Goal: Task Accomplishment & Management: Use online tool/utility

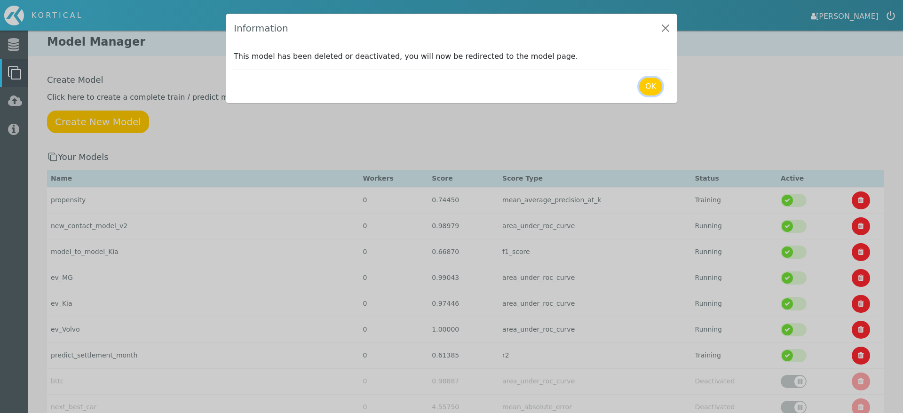
click at [656, 82] on button "OK" at bounding box center [650, 87] width 23 height 18
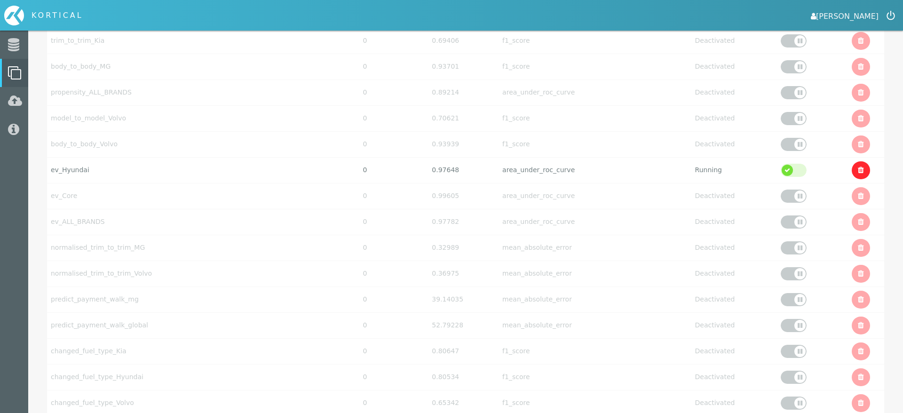
scroll to position [2675, 0]
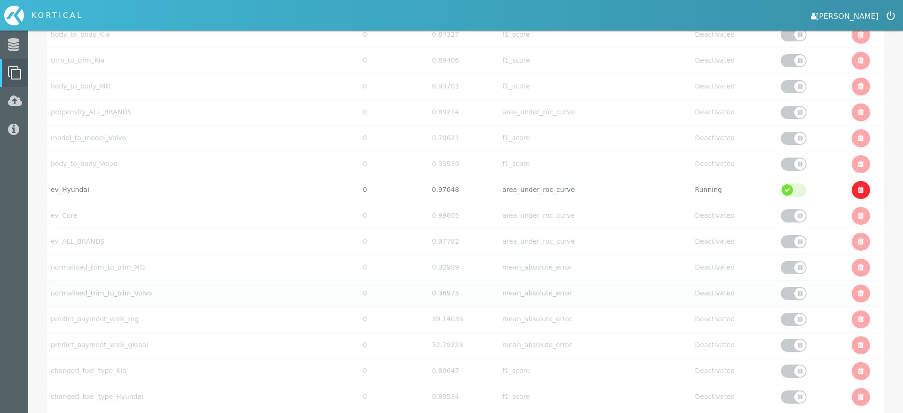
click at [333, 292] on td "normalised_trim_to_trim_Volvo" at bounding box center [203, 293] width 312 height 26
click at [783, 190] on div at bounding box center [794, 189] width 26 height 13
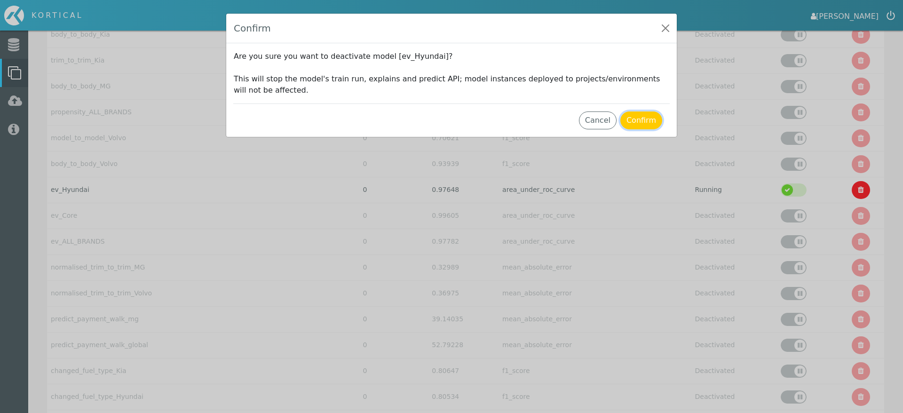
click at [649, 117] on button "Confirm" at bounding box center [641, 120] width 42 height 18
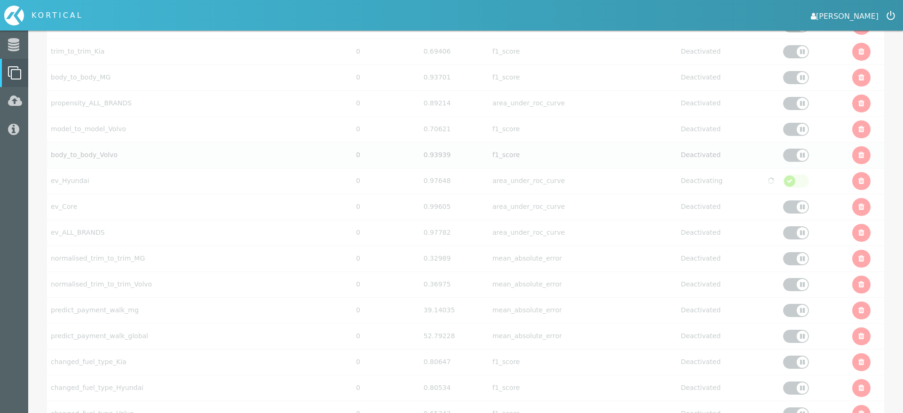
scroll to position [3091, 0]
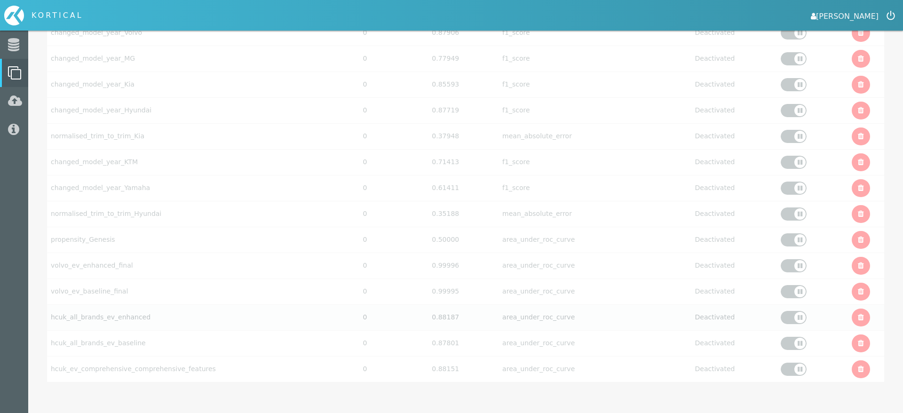
click at [796, 315] on div at bounding box center [794, 317] width 26 height 13
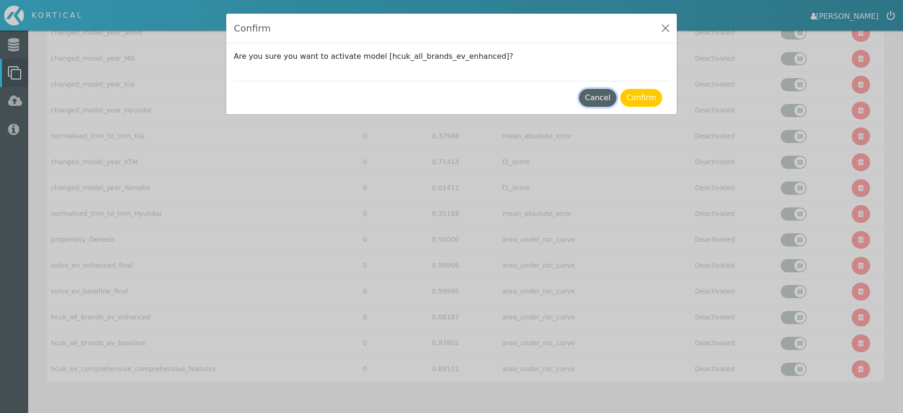
click at [595, 100] on button "Cancel" at bounding box center [598, 98] width 38 height 18
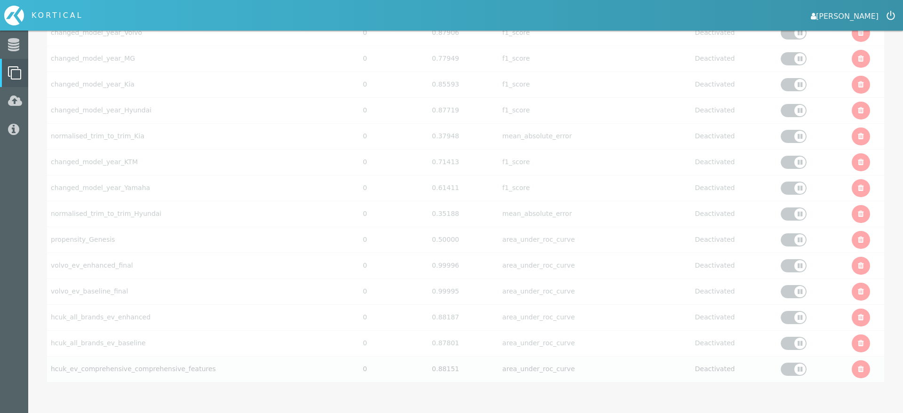
click at [787, 365] on div at bounding box center [794, 369] width 26 height 13
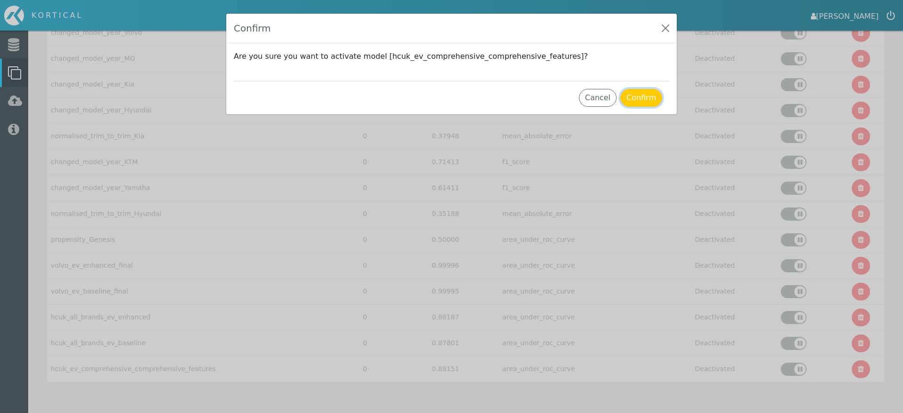
click at [641, 101] on button "Confirm" at bounding box center [641, 98] width 42 height 18
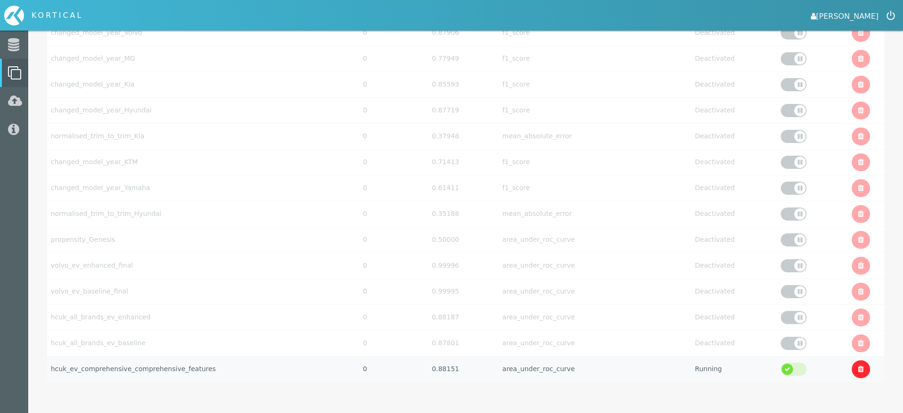
click at [230, 374] on td "hcuk_ev_comprehensive_comprehensive_features" at bounding box center [203, 369] width 312 height 26
select select "area_under_roc_curve"
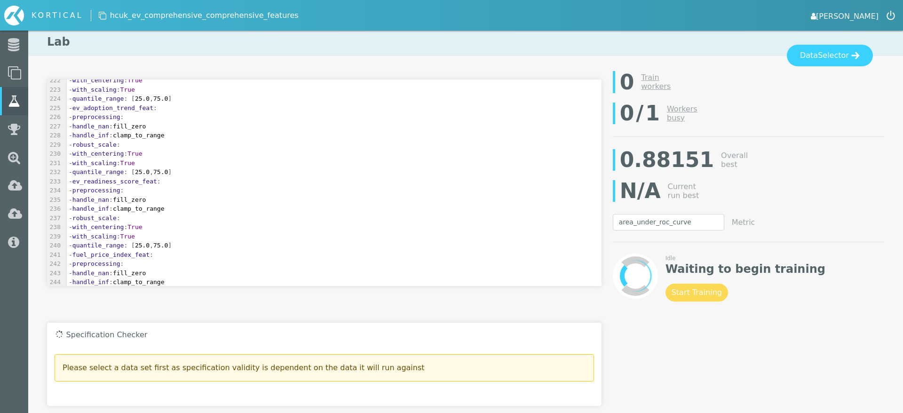
scroll to position [2079, 0]
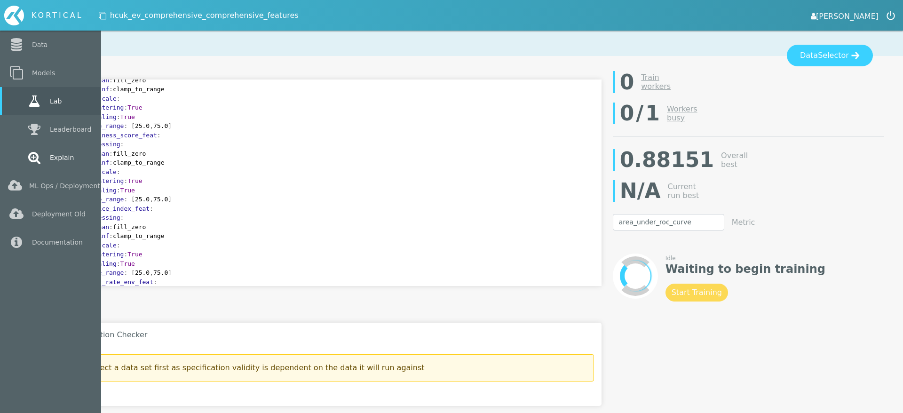
click at [46, 152] on link "Explain" at bounding box center [50, 157] width 101 height 28
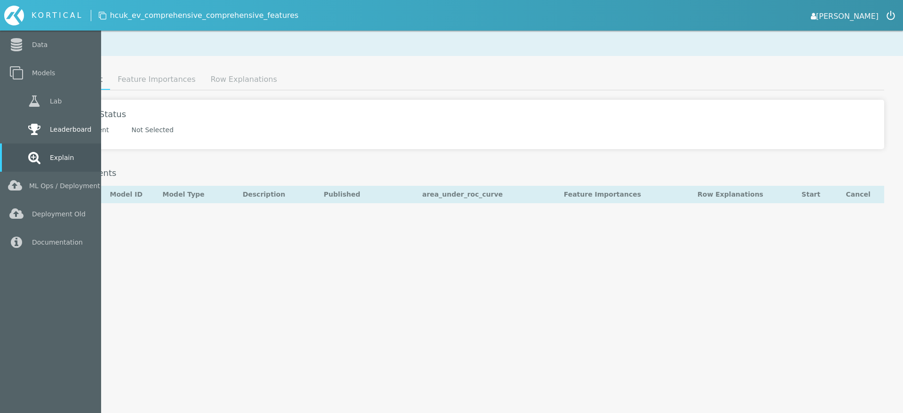
click at [26, 138] on link "Leaderboard" at bounding box center [50, 129] width 101 height 28
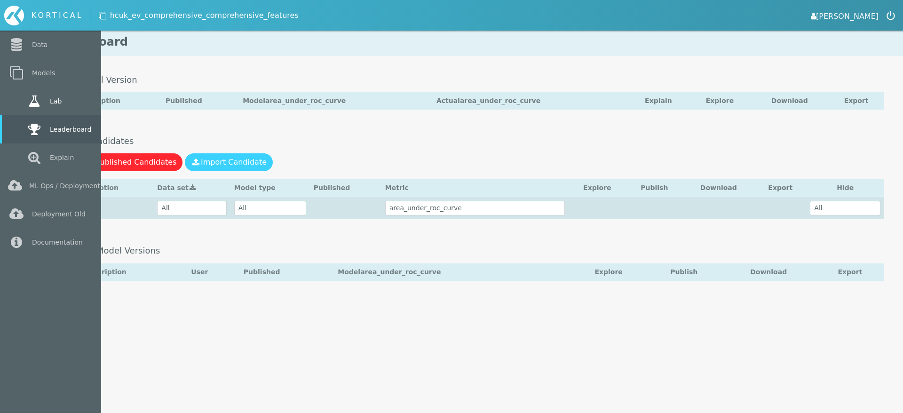
click at [26, 103] on icon at bounding box center [34, 101] width 17 height 13
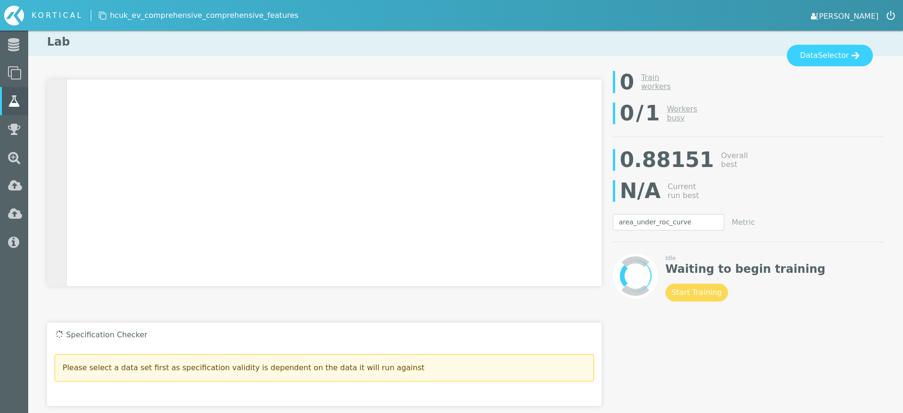
scroll to position [4851, 0]
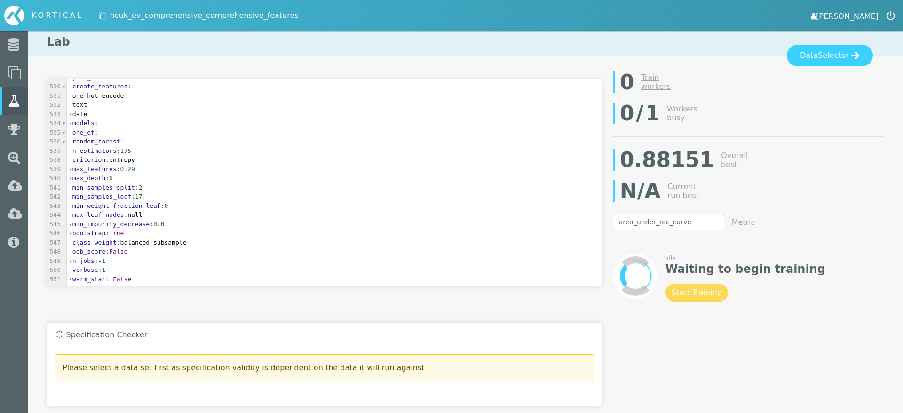
click at [685, 286] on div "Idle Waiting to begin training Start Training Stop Training" at bounding box center [746, 278] width 160 height 48
click at [688, 293] on div "Idle Waiting to begin training Start Training Stop Training" at bounding box center [746, 278] width 160 height 48
click at [308, 175] on pre "- max_depth : 6" at bounding box center [334, 178] width 535 height 9
click at [826, 52] on span "Selector" at bounding box center [833, 55] width 31 height 11
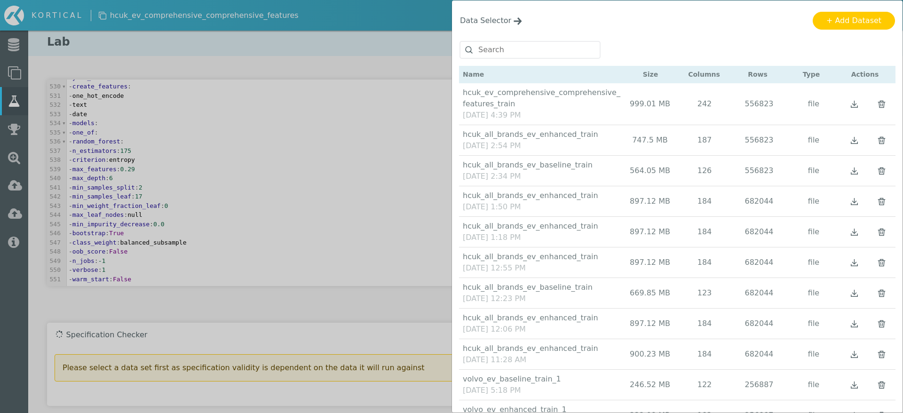
click at [573, 111] on div "[DATE] 4:39 PM" at bounding box center [543, 115] width 160 height 11
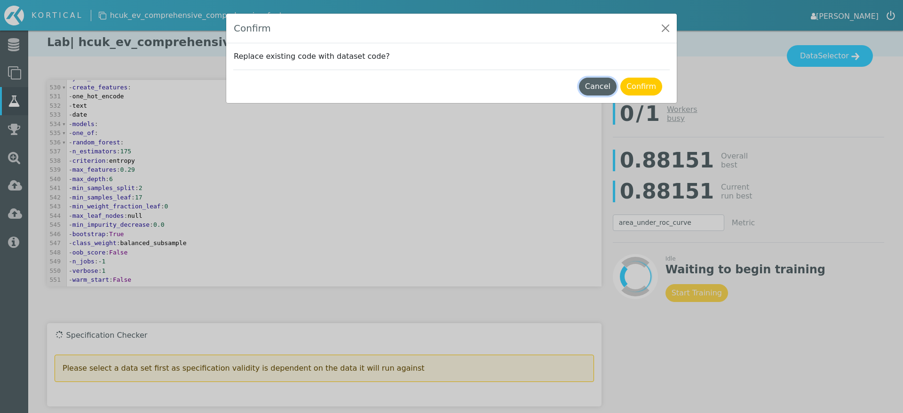
click at [593, 89] on button "Cancel" at bounding box center [598, 87] width 38 height 18
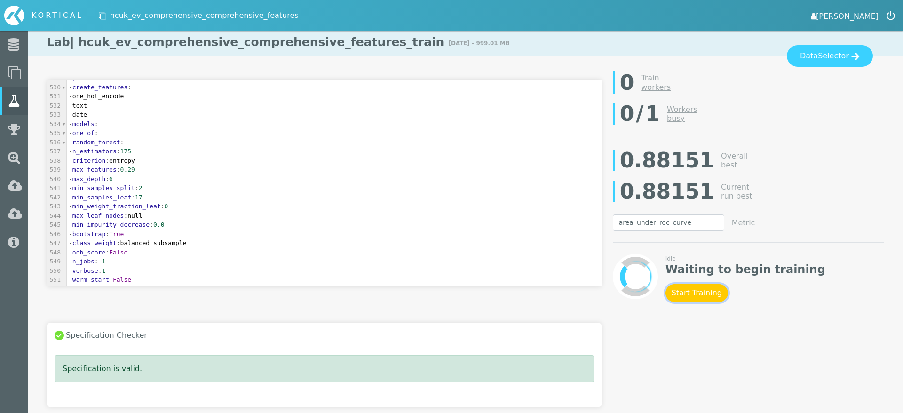
click at [694, 297] on button "Start Training" at bounding box center [697, 293] width 63 height 18
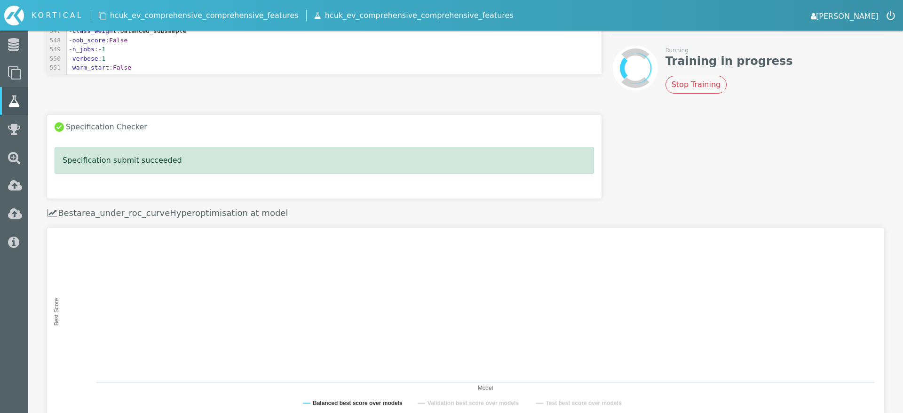
scroll to position [0, 0]
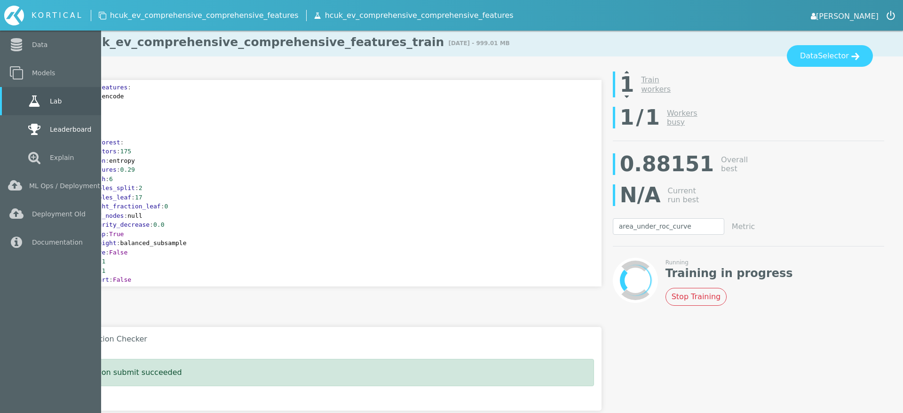
click at [20, 124] on link "Leaderboard" at bounding box center [50, 129] width 101 height 28
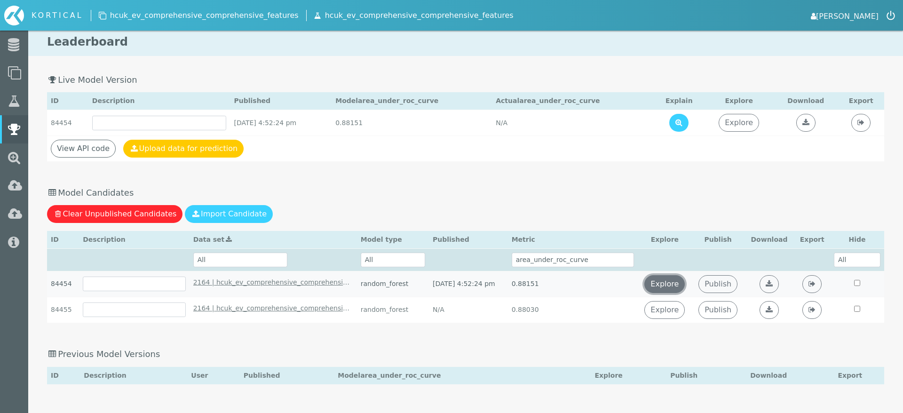
click at [685, 281] on link "Explore" at bounding box center [664, 284] width 40 height 18
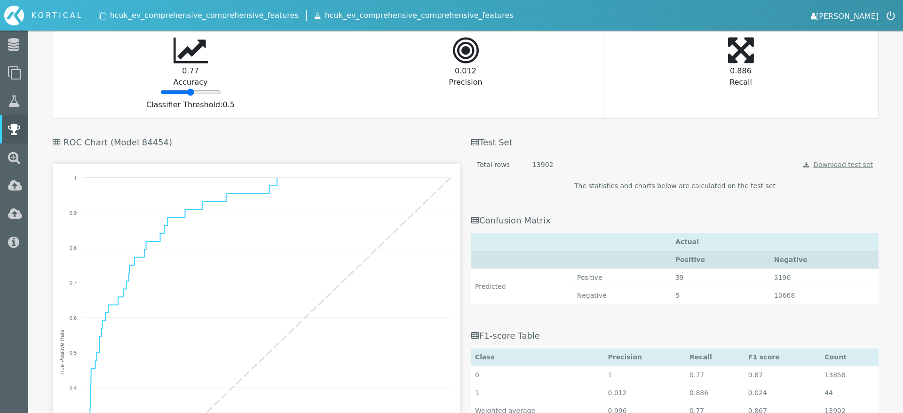
scroll to position [524, 0]
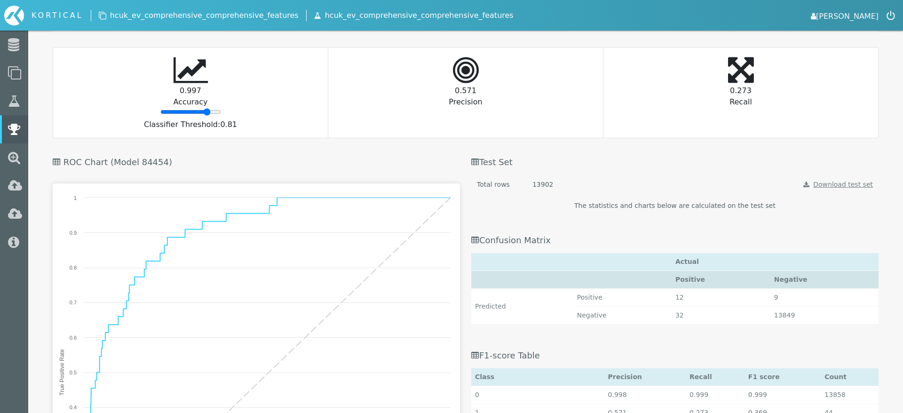
drag, startPoint x: 190, startPoint y: 113, endPoint x: 207, endPoint y: 112, distance: 17.0
type input "81"
click at [207, 112] on input "range" at bounding box center [190, 112] width 61 height 8
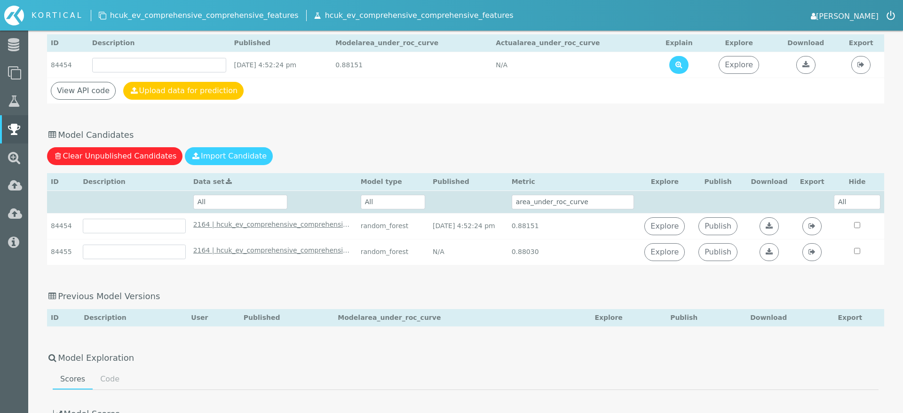
scroll to position [0, 0]
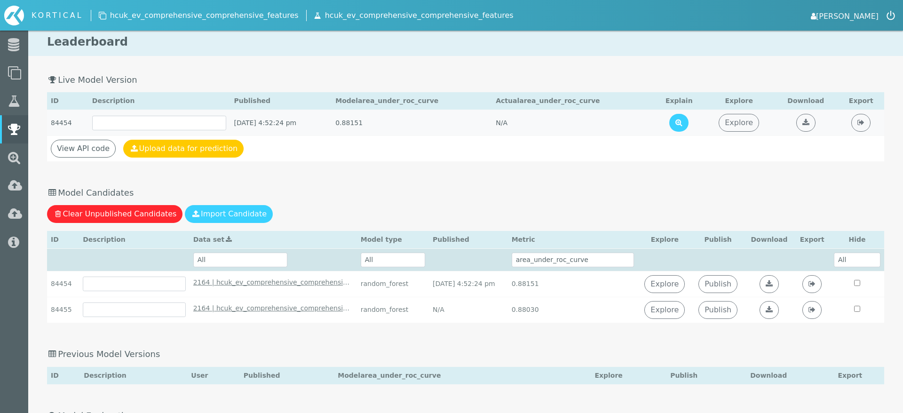
click at [685, 129] on td at bounding box center [679, 123] width 50 height 26
click at [683, 126] on icon at bounding box center [678, 123] width 7 height 8
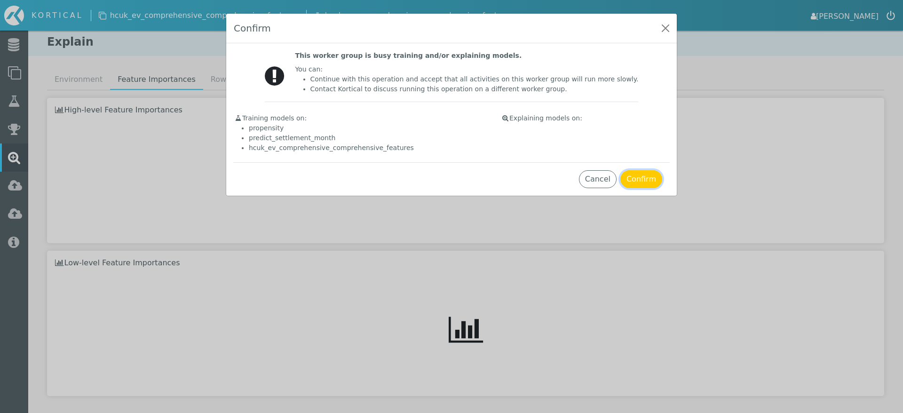
click at [650, 171] on button "Confirm" at bounding box center [641, 179] width 42 height 18
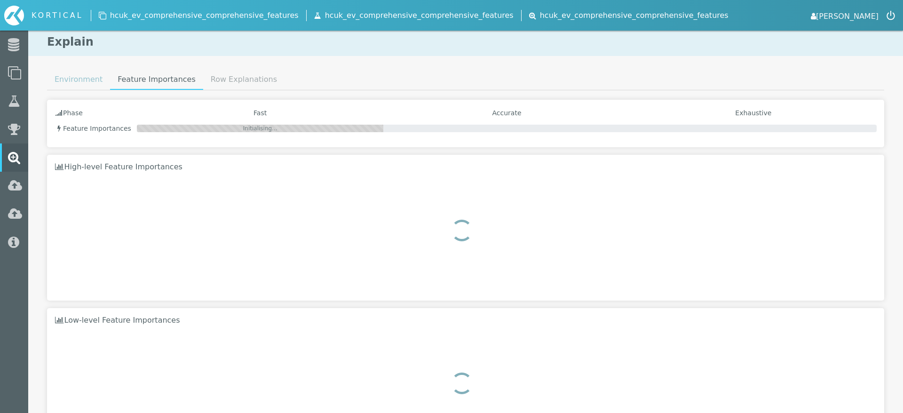
click at [79, 81] on link "Environment" at bounding box center [78, 79] width 63 height 19
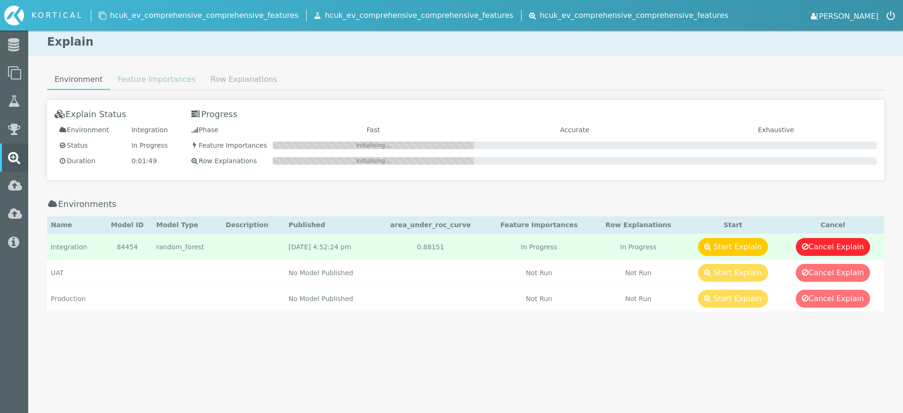
click at [124, 79] on link "Feature Importances" at bounding box center [156, 79] width 93 height 19
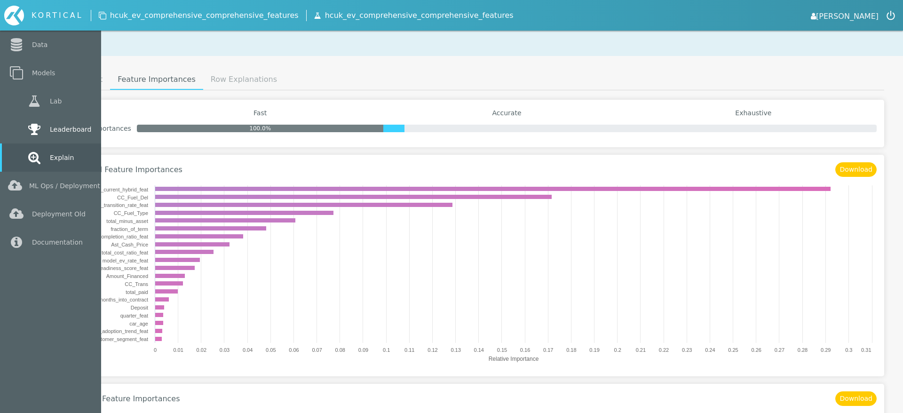
click at [22, 126] on link "Leaderboard" at bounding box center [50, 129] width 101 height 28
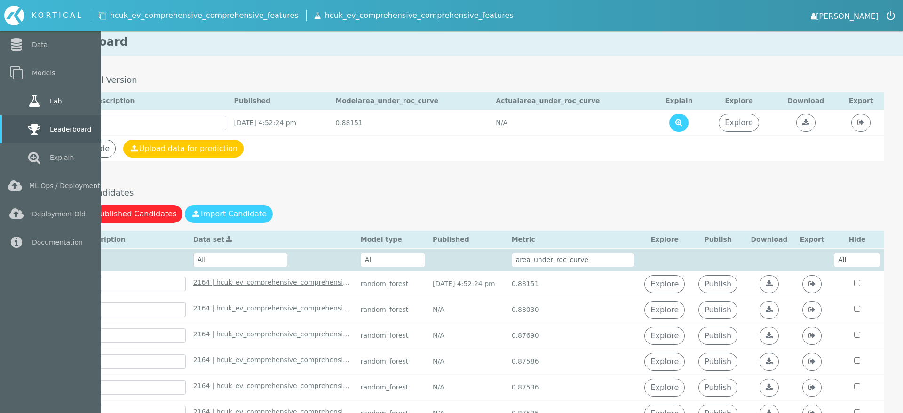
click at [17, 99] on link "Lab" at bounding box center [50, 101] width 101 height 28
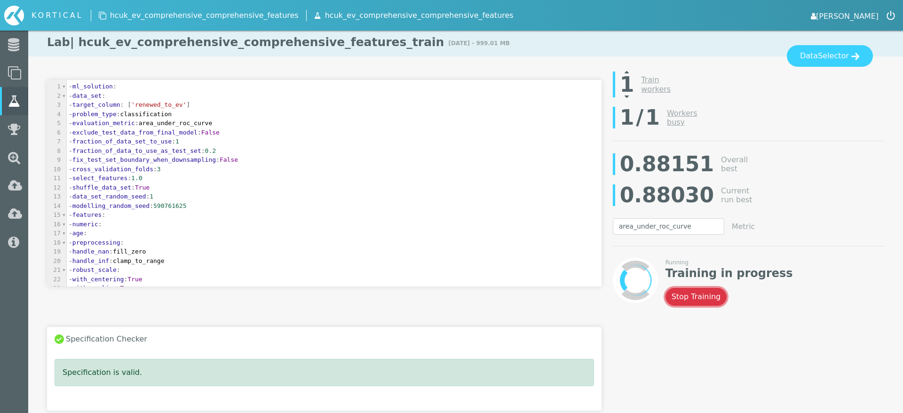
click at [694, 297] on button "Stop Training" at bounding box center [697, 297] width 62 height 18
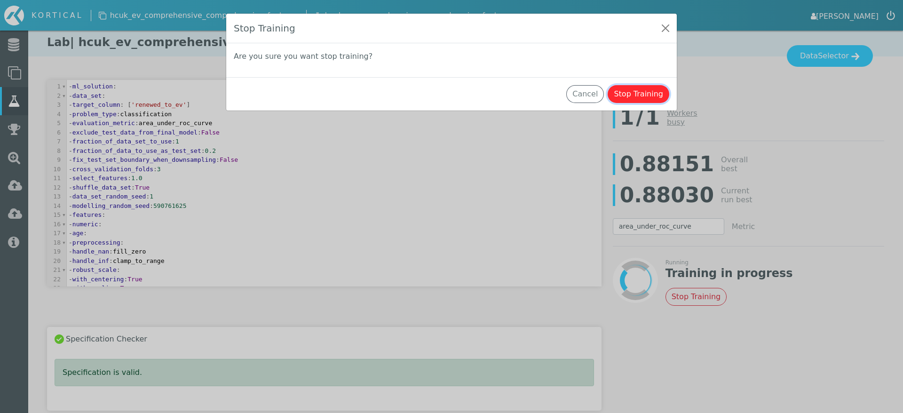
click at [632, 97] on button "Stop Training" at bounding box center [639, 94] width 62 height 18
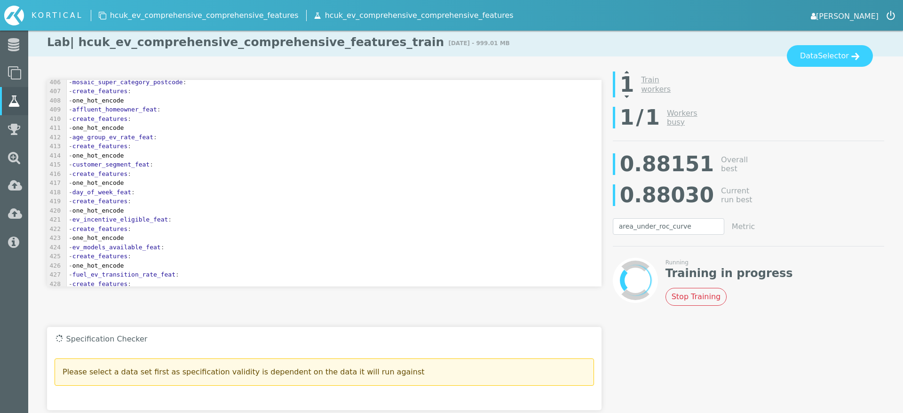
scroll to position [4851, 0]
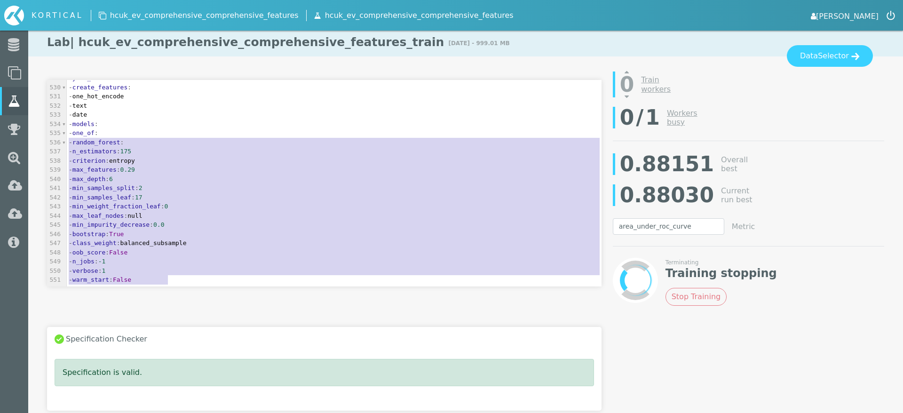
type textarea "- n_estimators: 175 - criterion: entropy - max_features: 0.29 - max_depth: 6 - …"
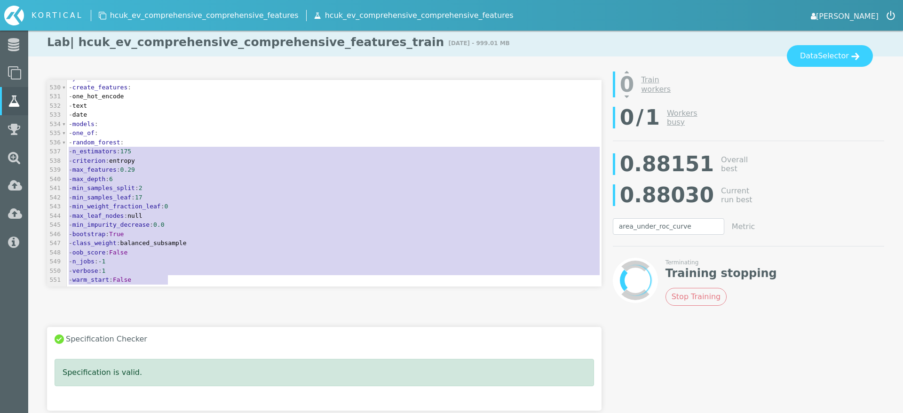
drag, startPoint x: 183, startPoint y: 279, endPoint x: 67, endPoint y: 147, distance: 175.7
click at [67, 147] on div "422 - create_features : 519 - one_hot_encode 520 - quarter_feat : 521 - create_…" at bounding box center [334, 133] width 535 height 303
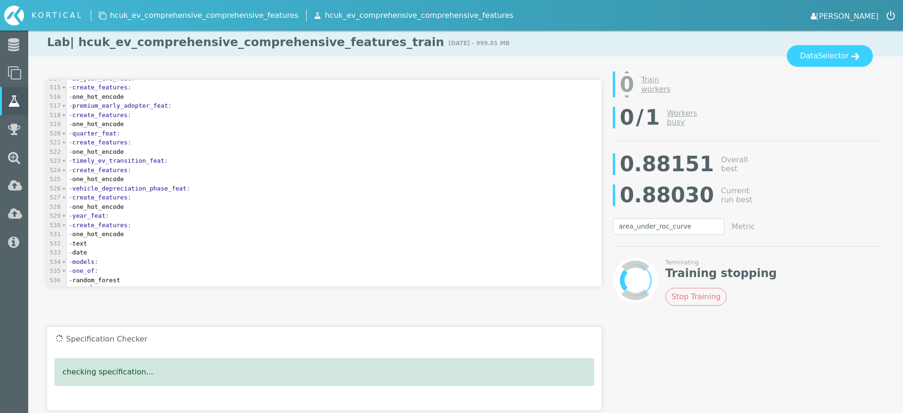
scroll to position [4723, 0]
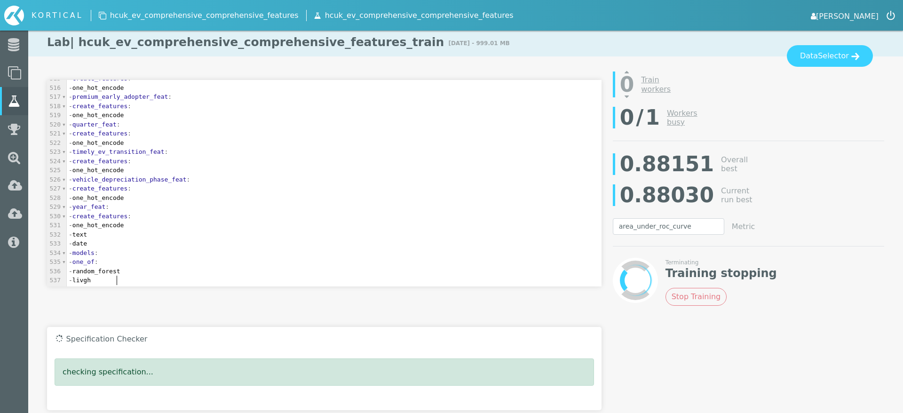
type textarea "- livght"
type textarea "ghtb"
type textarea "gbm"
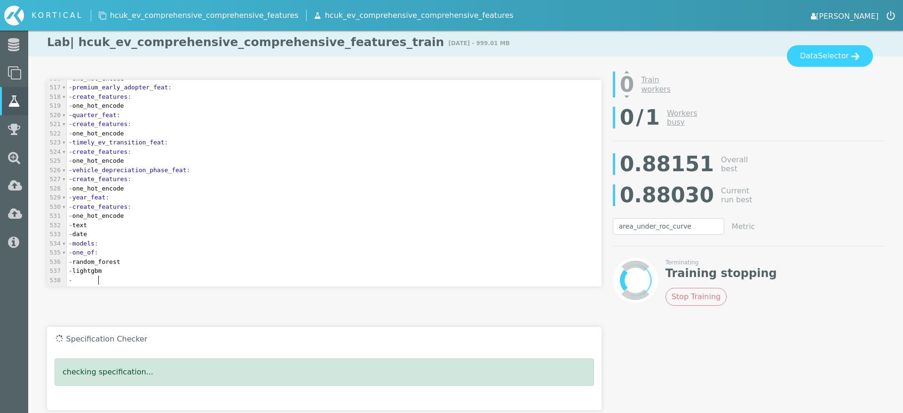
type textarea "- s"
type textarea "xhb"
type textarea "gboost"
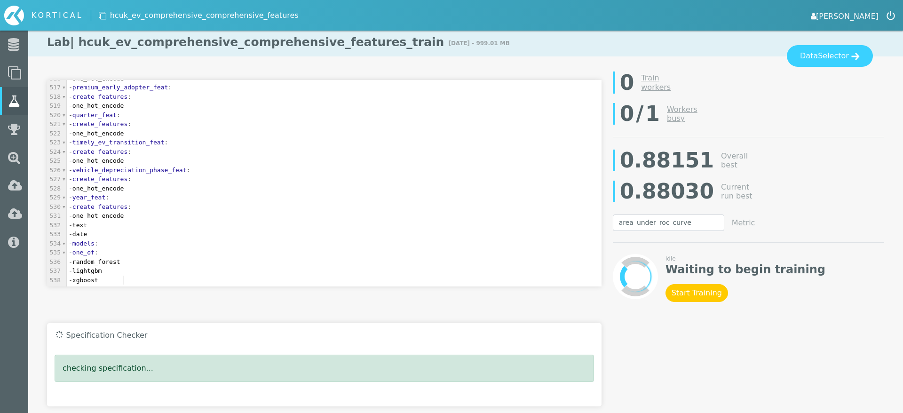
scroll to position [4741, 0]
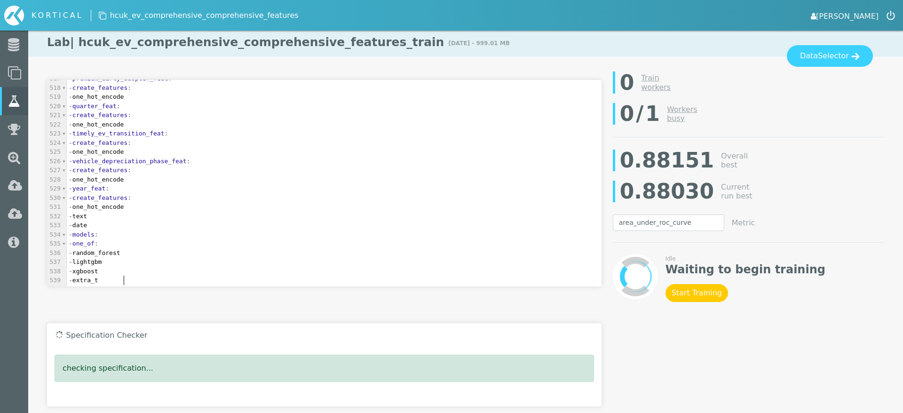
type textarea "- extra_tee"
type textarea "rees"
click at [686, 297] on button "Start Training" at bounding box center [697, 293] width 63 height 18
click at [847, 17] on link "[PERSON_NAME]" at bounding box center [845, 15] width 68 height 13
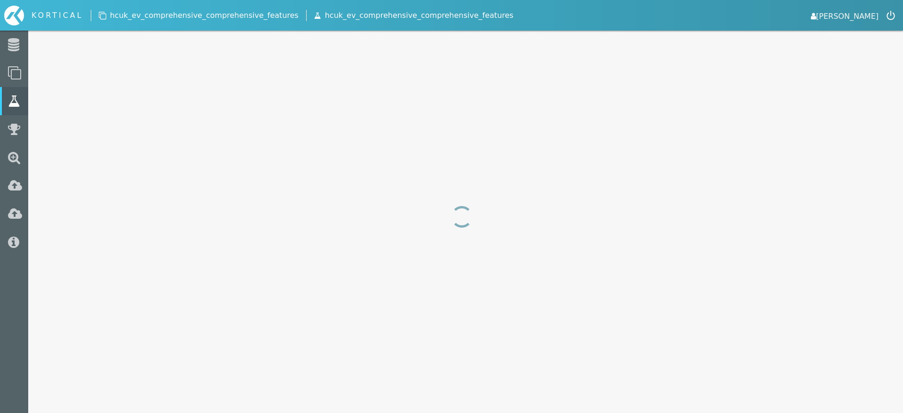
select select "area_under_roc_curve"
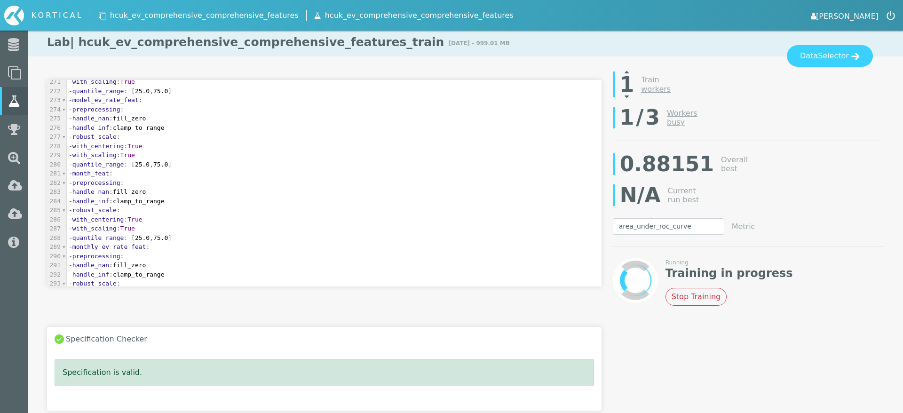
click at [628, 71] on icon at bounding box center [627, 72] width 4 height 8
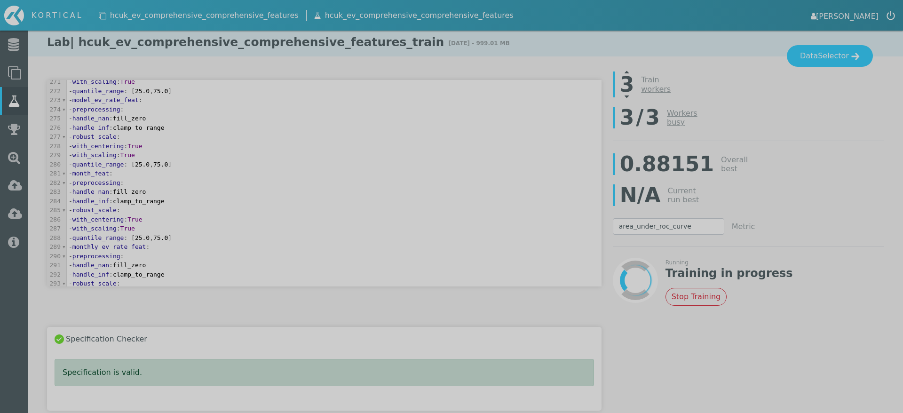
click at [628, 71] on div at bounding box center [451, 206] width 903 height 413
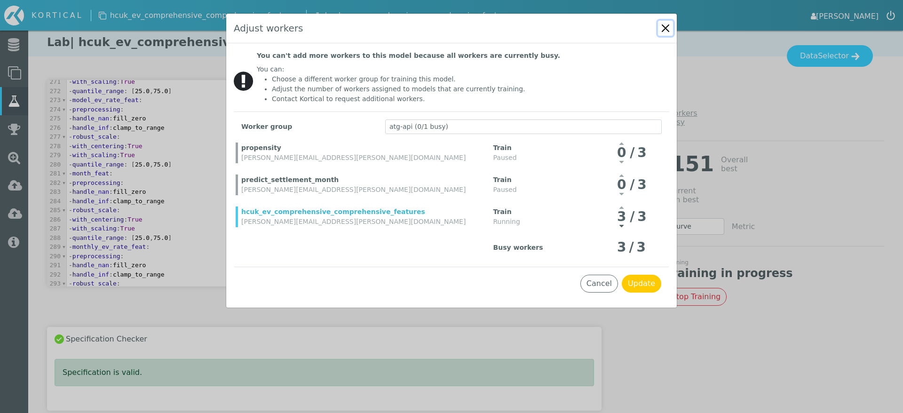
click at [667, 28] on button "Close" at bounding box center [665, 28] width 15 height 15
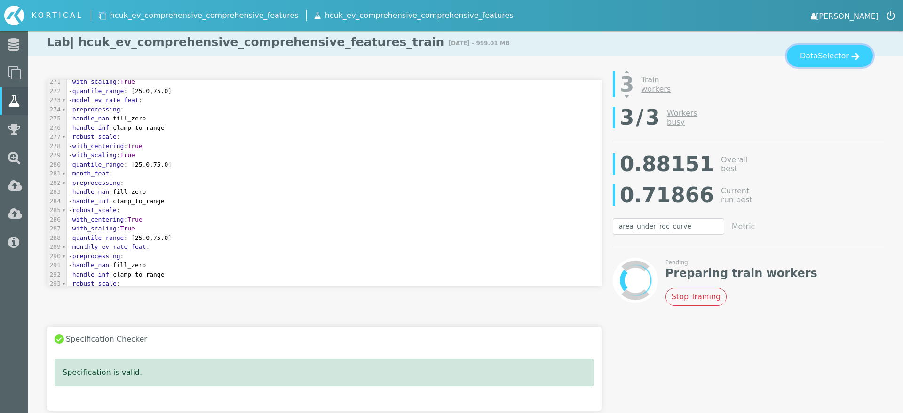
click at [834, 58] on span "Selector" at bounding box center [833, 55] width 31 height 11
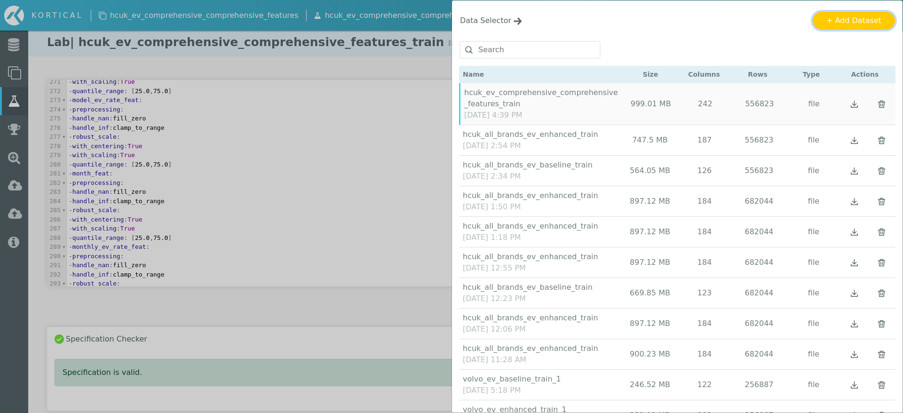
click at [843, 21] on button "+ Add Dataset" at bounding box center [854, 21] width 82 height 18
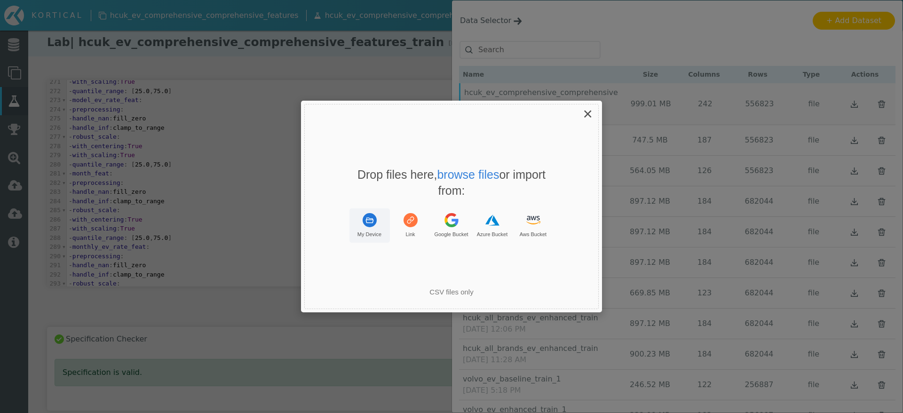
click at [368, 218] on rect "Uppy Dashboard Window (Press escape to close)" at bounding box center [370, 220] width 14 height 14
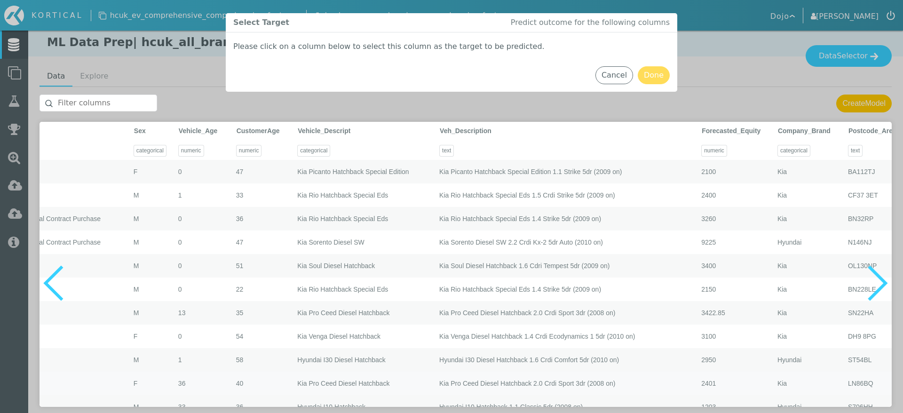
scroll to position [0, 9166]
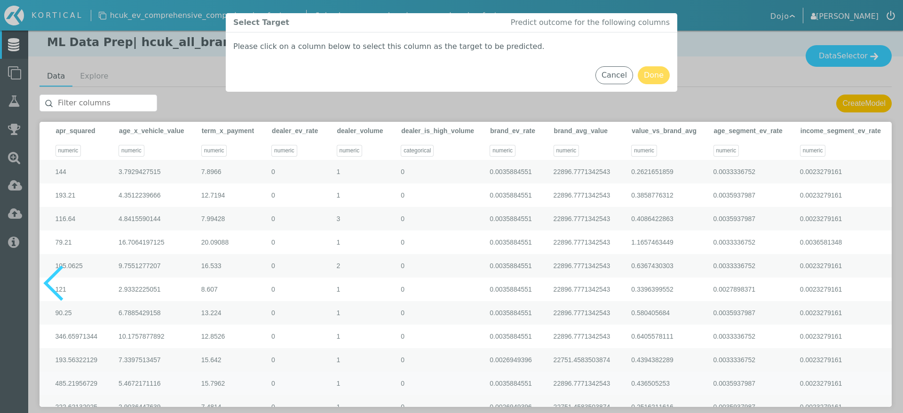
click at [114, 102] on input "text" at bounding box center [99, 103] width 118 height 17
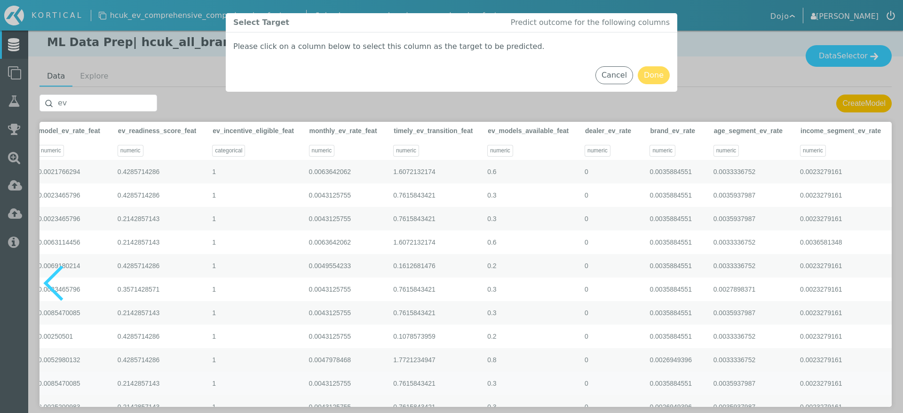
type input "e"
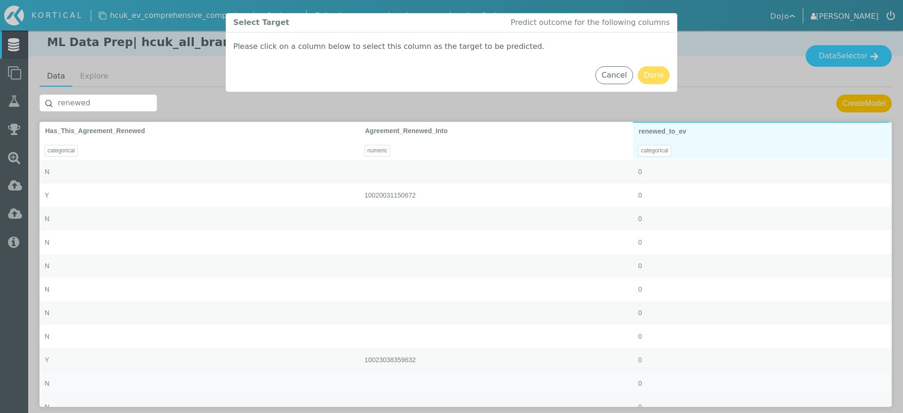
type input "renewed"
click at [757, 171] on div "0" at bounding box center [762, 172] width 259 height 24
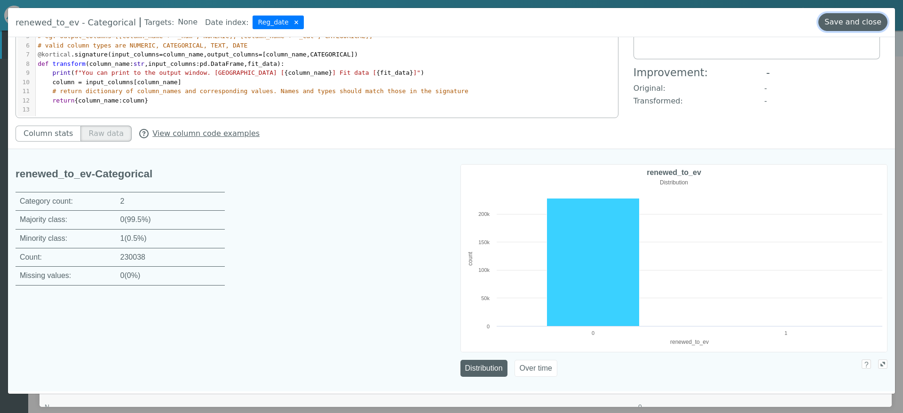
click at [856, 26] on button "Save and close" at bounding box center [852, 22] width 69 height 18
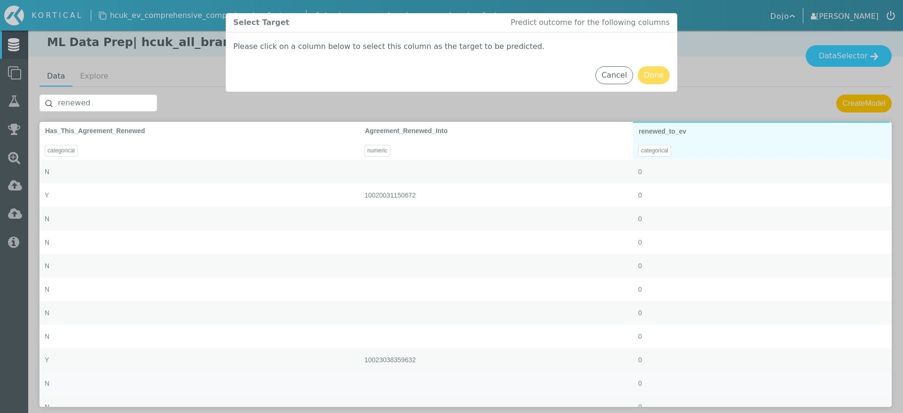
click at [678, 134] on span "renewed_to_ev" at bounding box center [663, 131] width 48 height 8
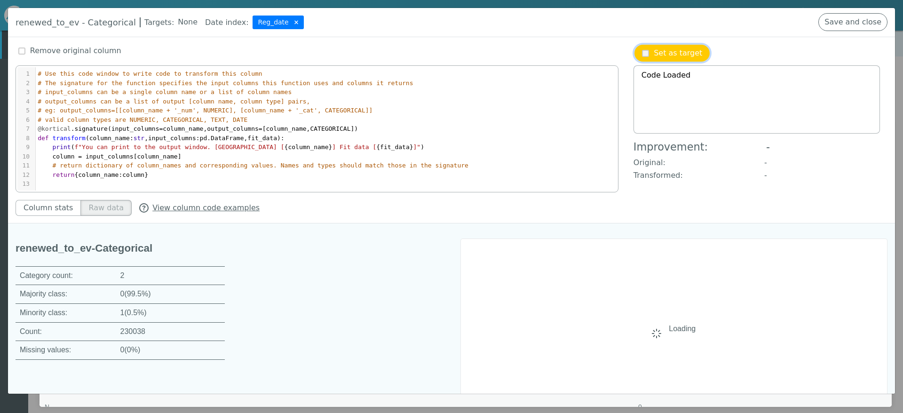
click at [667, 57] on p "Set as target" at bounding box center [678, 53] width 48 height 11
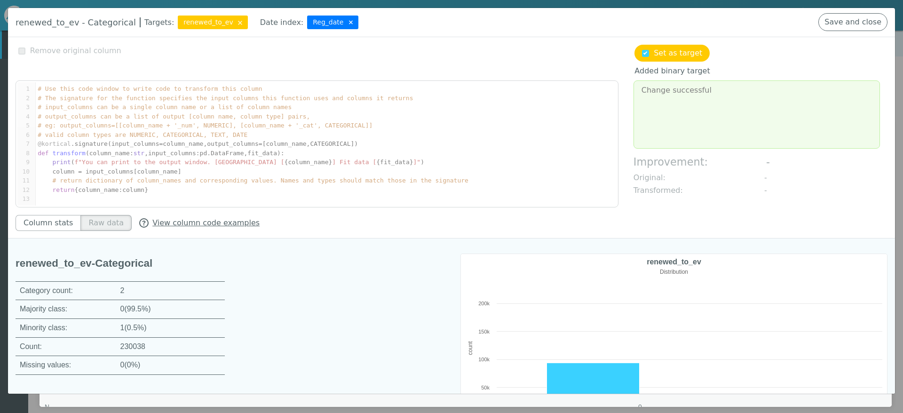
click at [349, 21] on img at bounding box center [351, 22] width 4 height 10
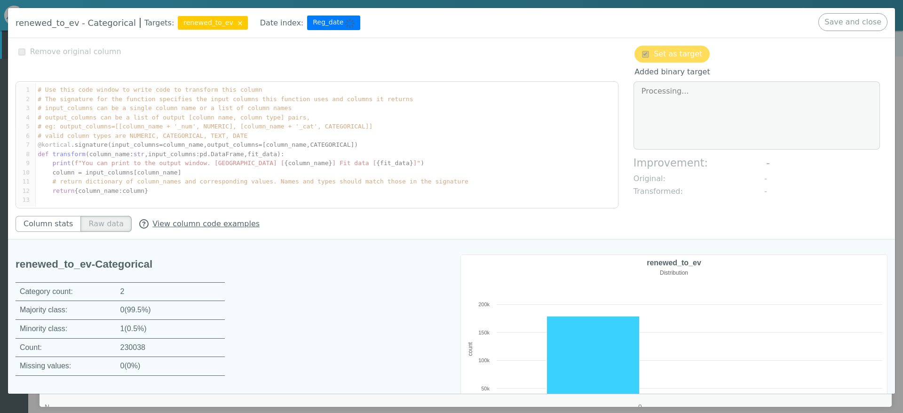
type textarea "Change successful"
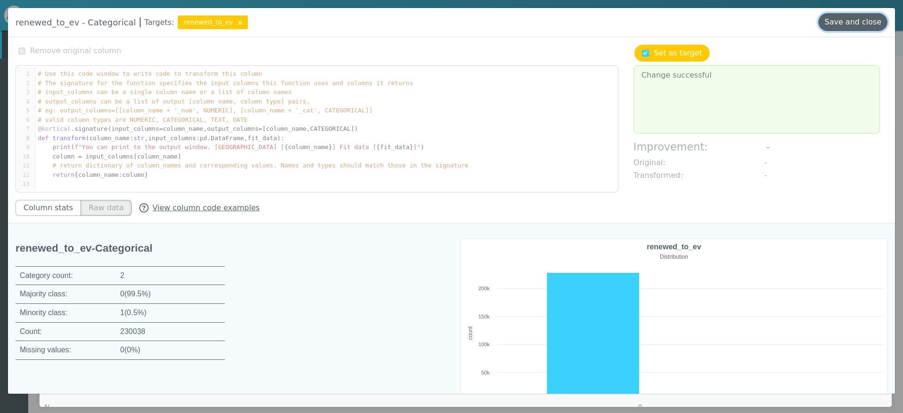
click at [845, 25] on button "Save and close" at bounding box center [852, 22] width 69 height 18
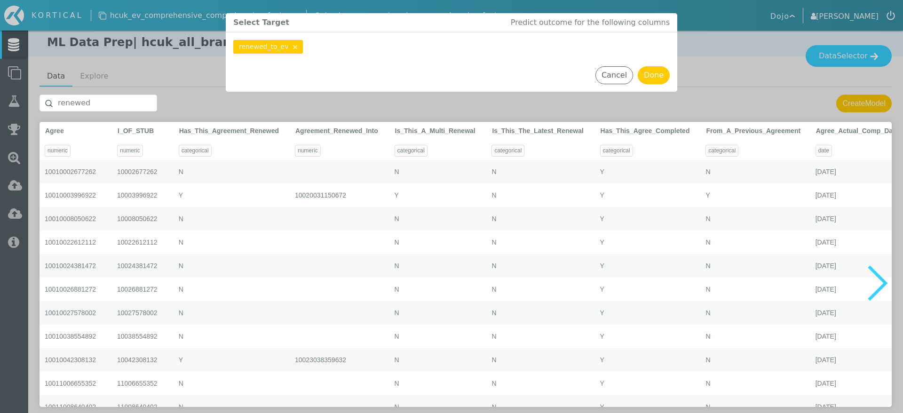
click at [618, 77] on button "Cancel" at bounding box center [615, 75] width 38 height 18
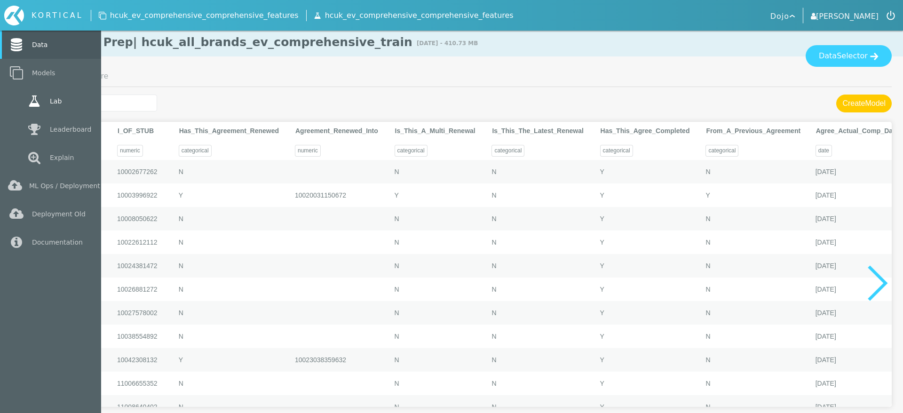
click at [43, 108] on link "Lab" at bounding box center [50, 101] width 101 height 28
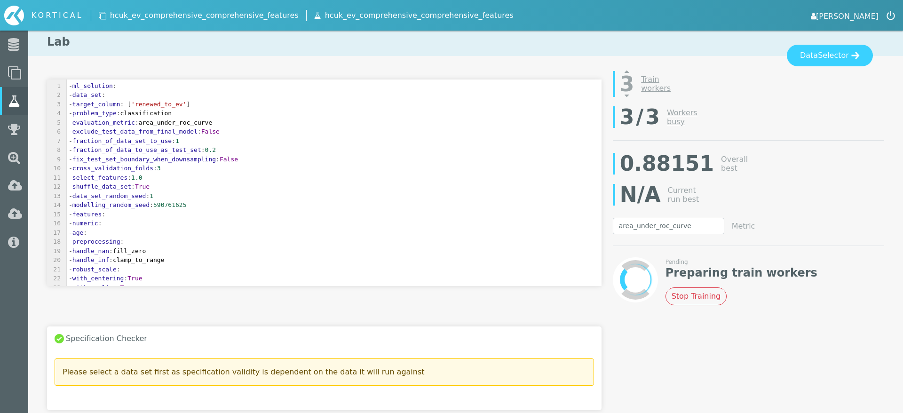
select select "area_under_roc_curve"
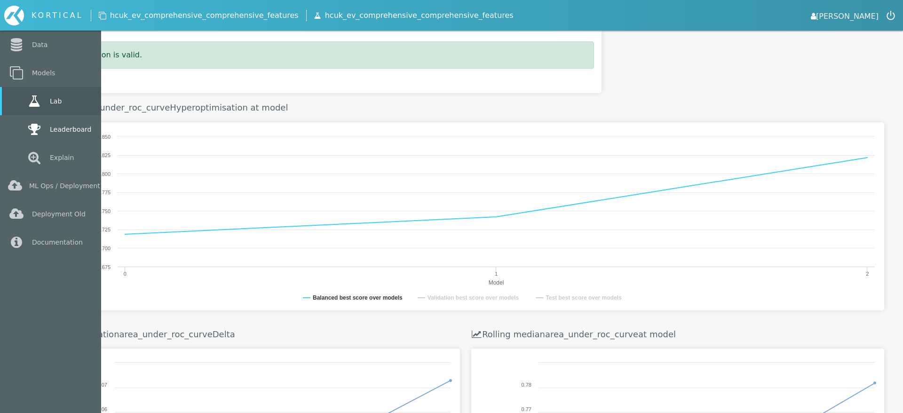
click at [39, 124] on icon at bounding box center [34, 129] width 17 height 13
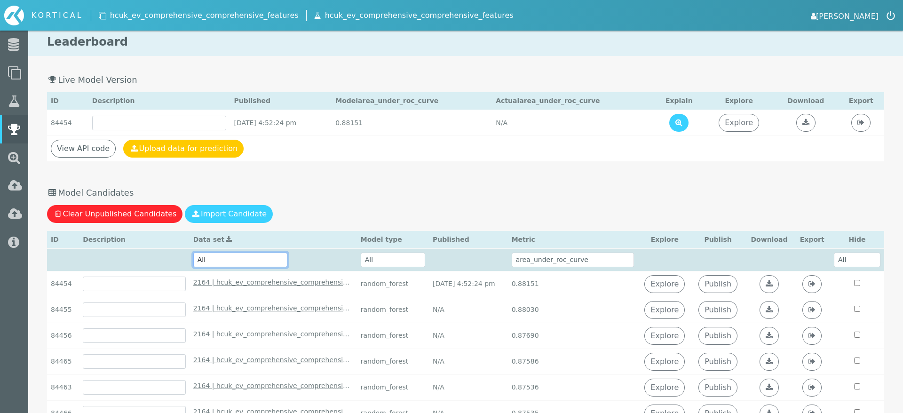
click at [247, 263] on select "All 2164 | hcuk_ev_comprehensive_comprehensive_features_train - [DATE] 4:39:26 …" at bounding box center [240, 260] width 94 height 15
select select "2164 | hcuk_ev_comprehensive_comprehensive_features_train - [DATE] 4:39:26 pm"
click at [193, 253] on select "All 2164 | hcuk_ev_comprehensive_comprehensive_features_train - October 2nd 202…" at bounding box center [240, 260] width 94 height 15
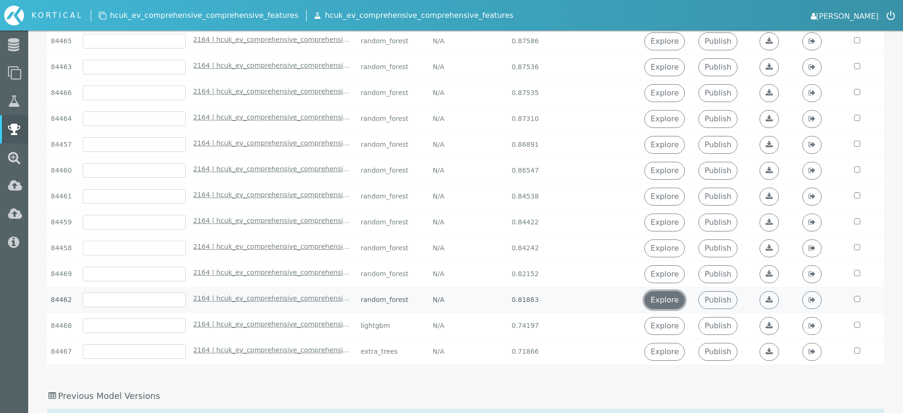
click at [685, 298] on link "Explore" at bounding box center [664, 300] width 40 height 18
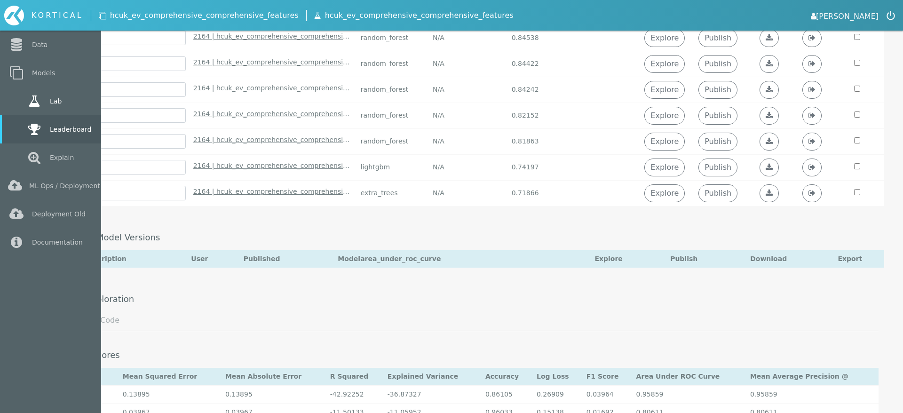
click at [29, 103] on icon at bounding box center [34, 101] width 17 height 13
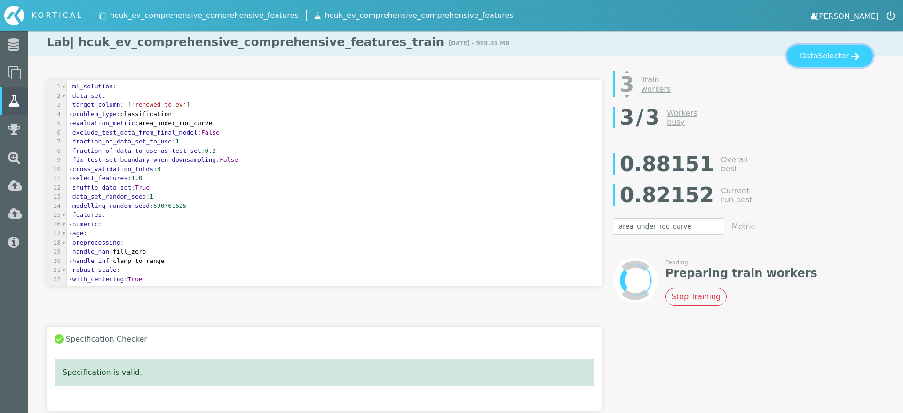
click at [814, 54] on button "Data Selector" at bounding box center [830, 56] width 86 height 22
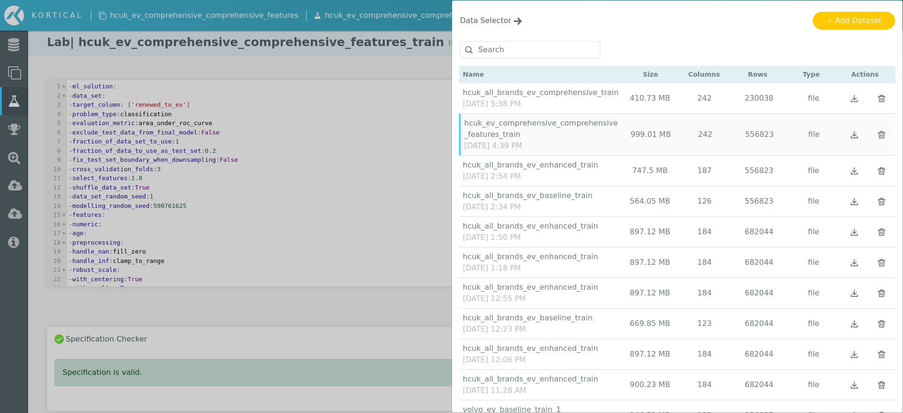
click at [601, 101] on div "[DATE] 5:38 PM" at bounding box center [542, 103] width 158 height 11
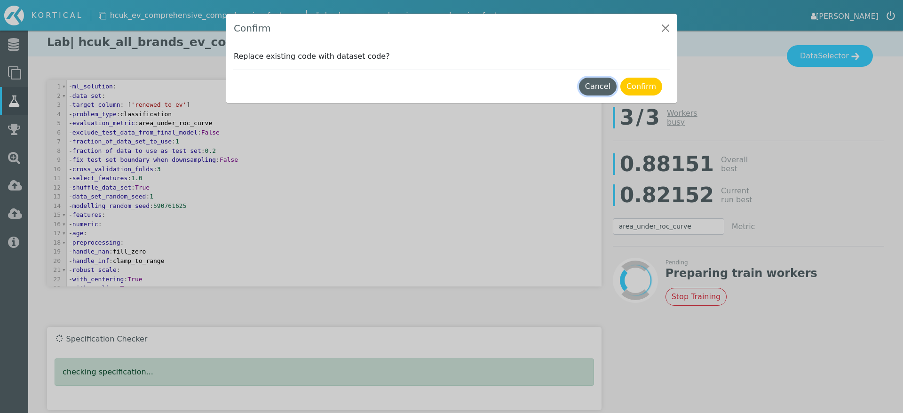
click at [603, 89] on button "Cancel" at bounding box center [598, 87] width 38 height 18
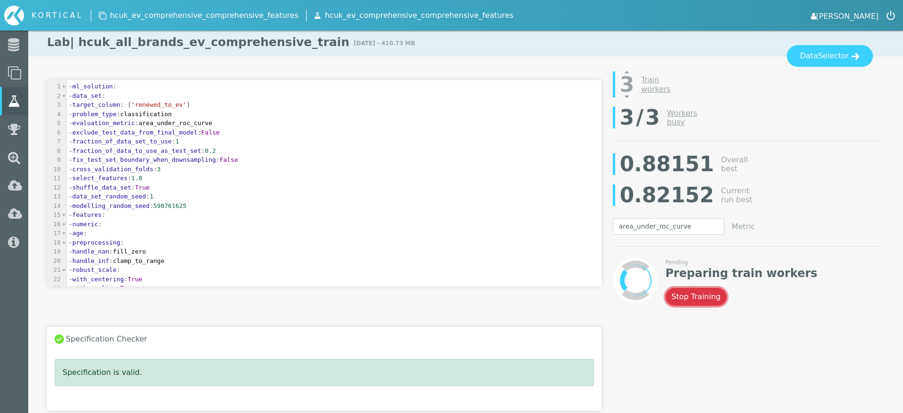
click at [693, 302] on button "Stop Training" at bounding box center [697, 297] width 62 height 18
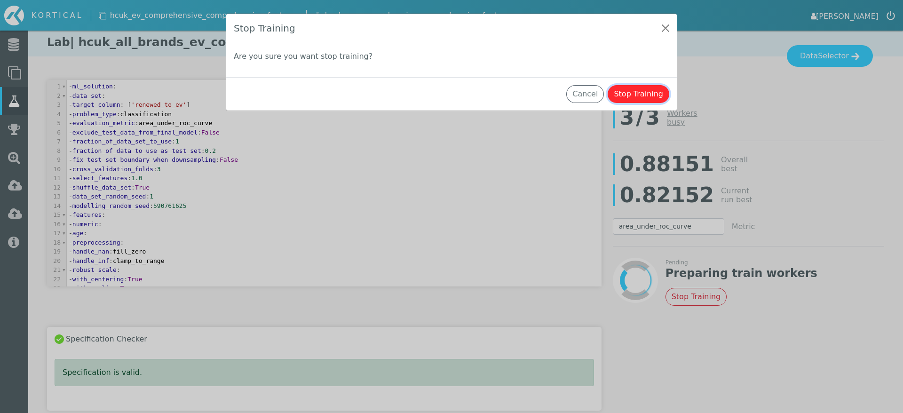
click at [641, 98] on button "Stop Training" at bounding box center [639, 94] width 62 height 18
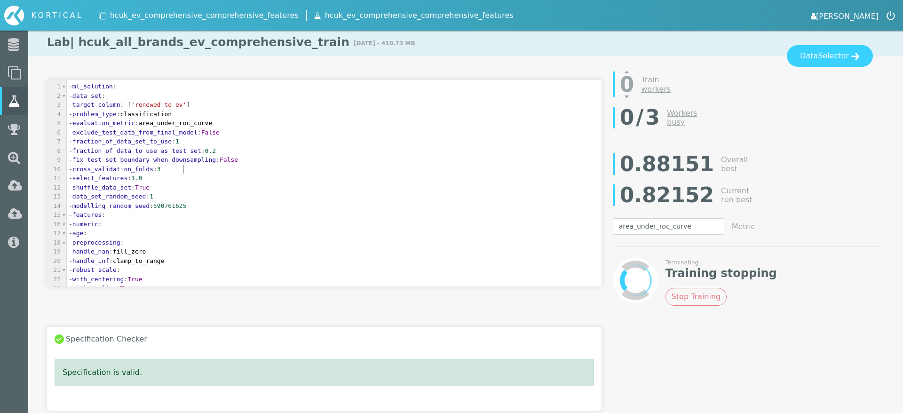
click at [185, 173] on pre "- cross_validation_folds : 3" at bounding box center [334, 169] width 535 height 9
type textarea "2"
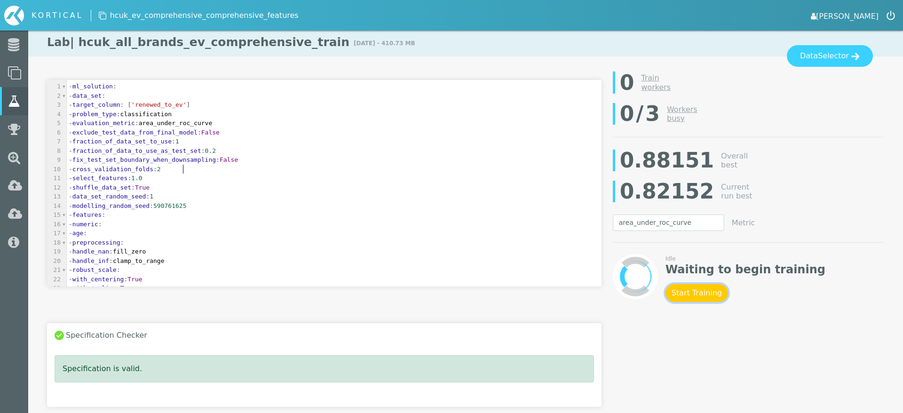
click at [703, 292] on button "Start Training" at bounding box center [697, 293] width 63 height 18
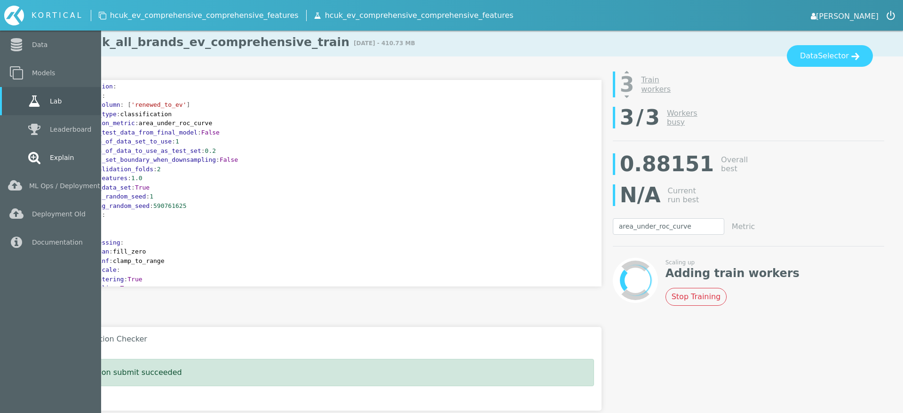
click at [27, 158] on icon at bounding box center [34, 157] width 17 height 13
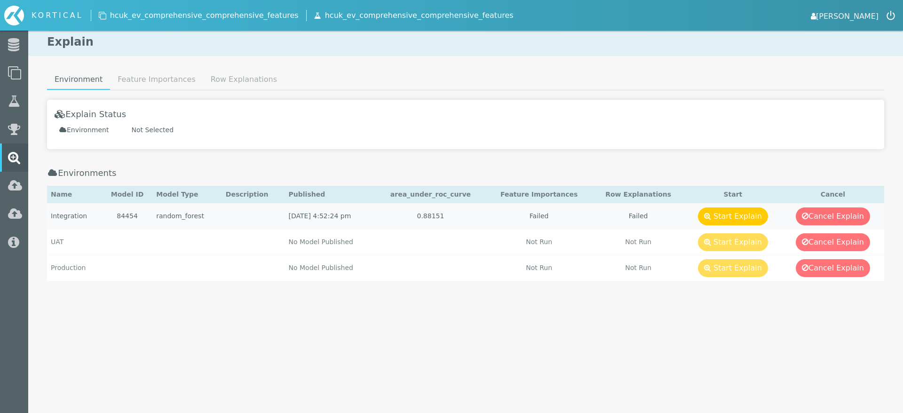
click at [229, 222] on td at bounding box center [253, 216] width 63 height 26
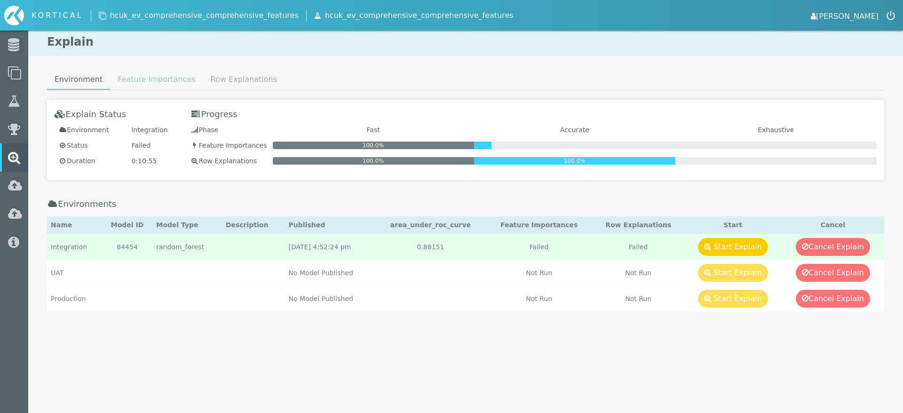
click at [158, 79] on link "Feature Importances" at bounding box center [156, 79] width 93 height 19
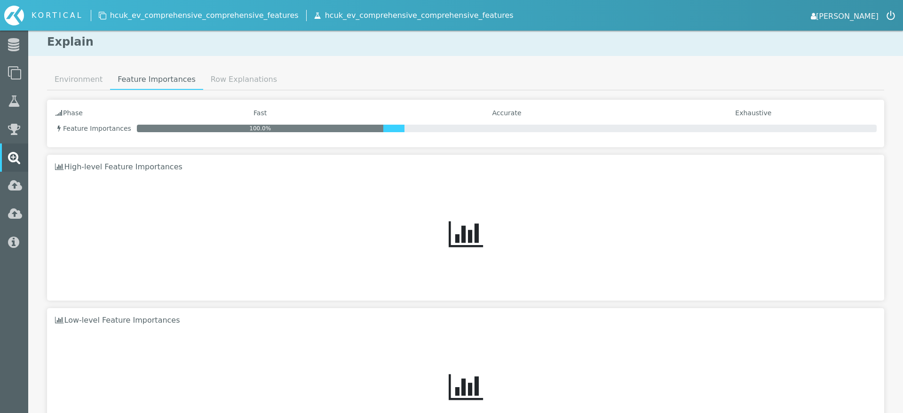
click at [312, 174] on div "High-level Feature Importances Download" at bounding box center [465, 227] width 837 height 145
click at [100, 79] on link "Environment" at bounding box center [78, 79] width 63 height 19
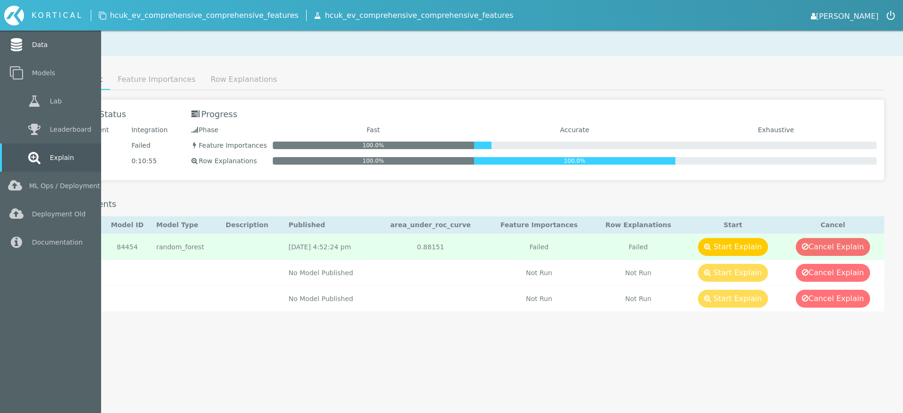
click at [24, 47] on icon at bounding box center [16, 44] width 17 height 13
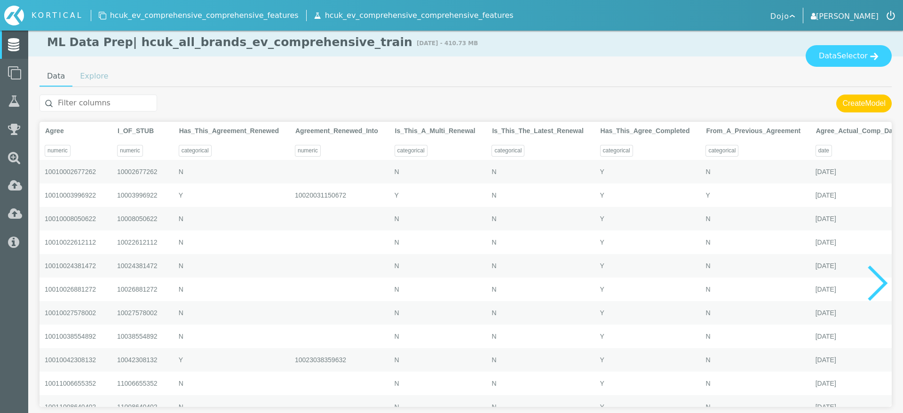
click at [101, 73] on link "Explore" at bounding box center [93, 76] width 43 height 19
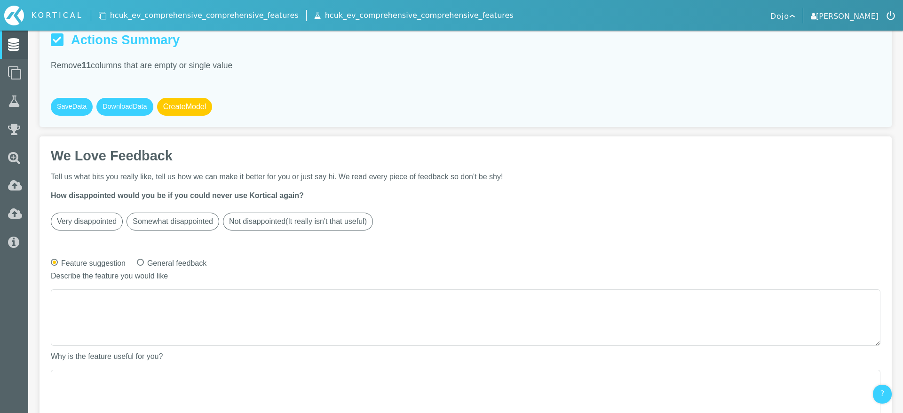
scroll to position [648, 0]
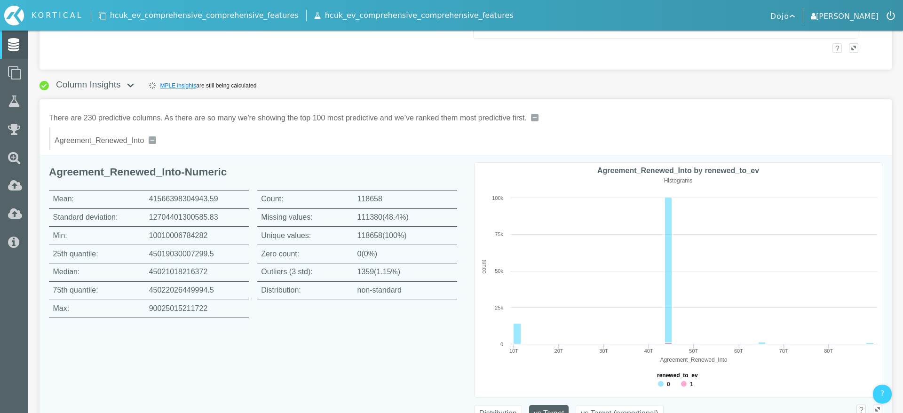
click at [154, 140] on img at bounding box center [153, 140] width 8 height 8
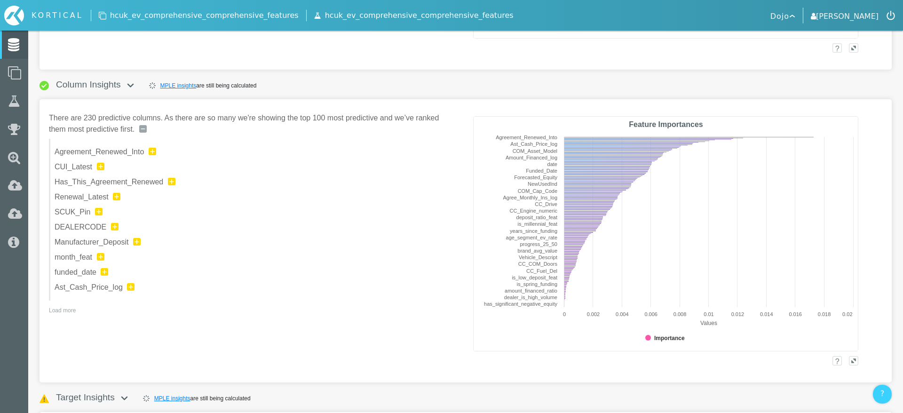
click at [154, 151] on img at bounding box center [153, 152] width 8 height 8
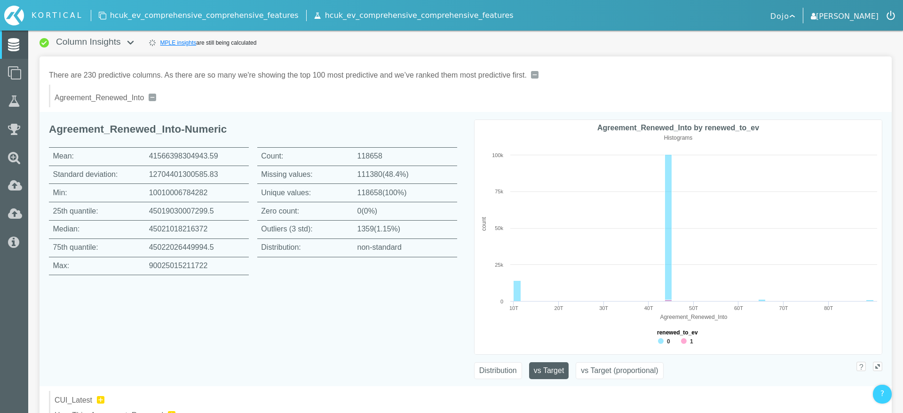
scroll to position [694, 0]
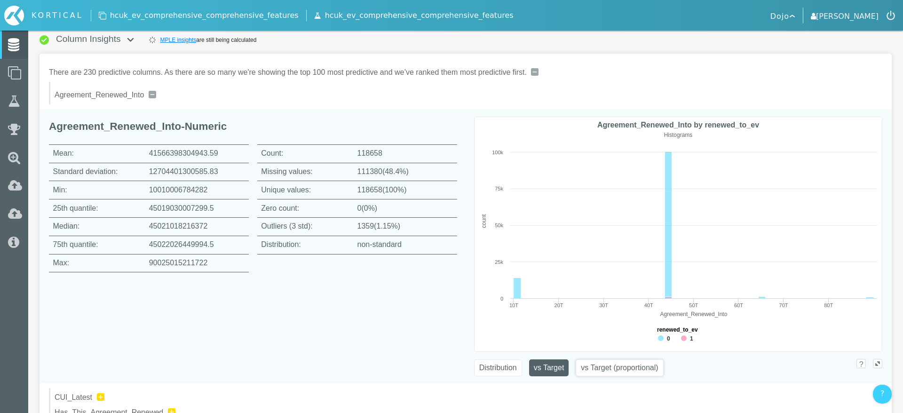
click at [599, 369] on button "vs Target (proportional)" at bounding box center [619, 367] width 87 height 17
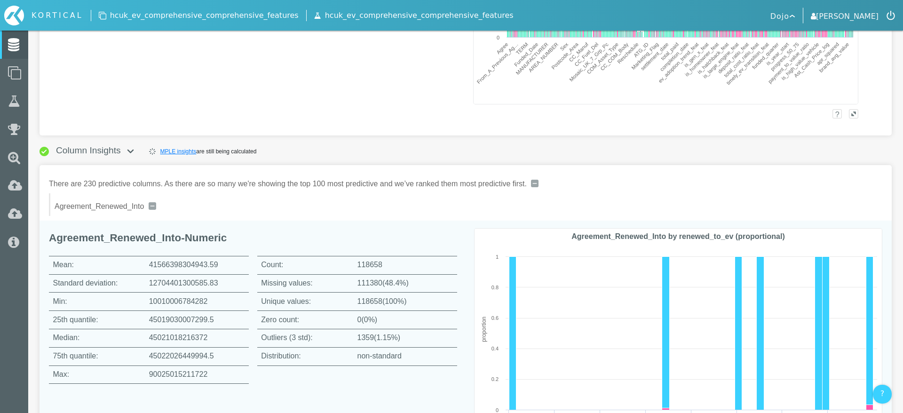
scroll to position [542, 0]
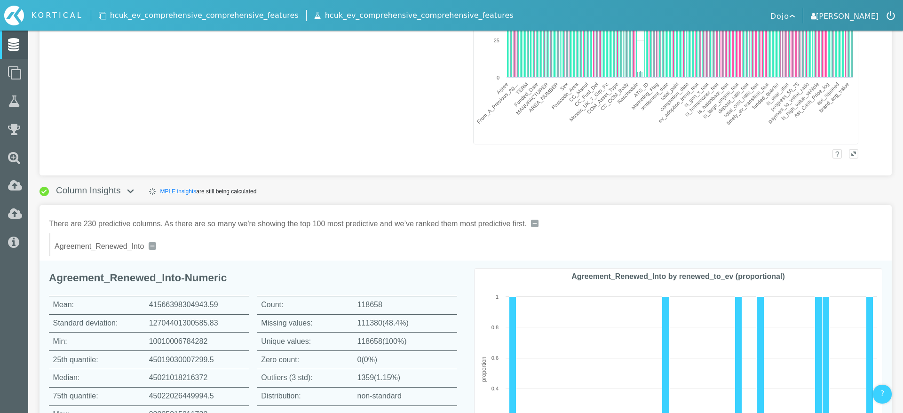
click at [150, 243] on img at bounding box center [153, 246] width 8 height 8
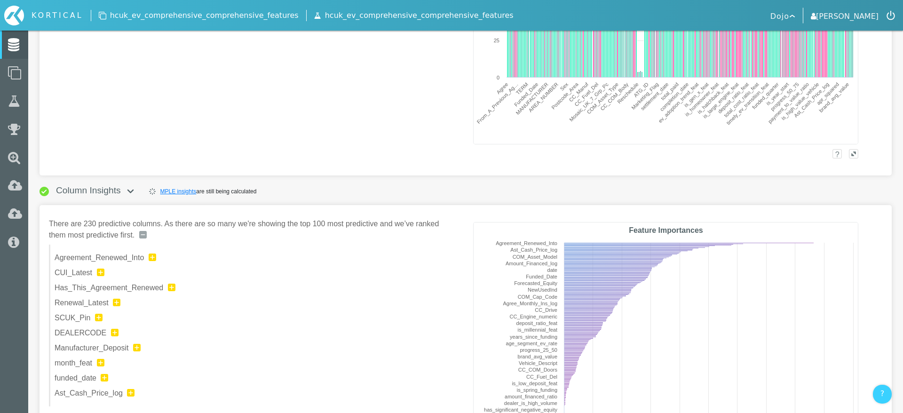
click at [101, 272] on img at bounding box center [101, 273] width 8 height 8
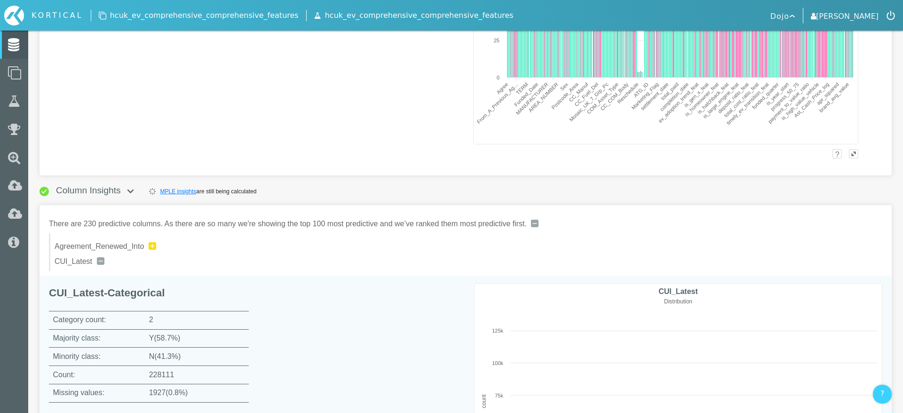
scroll to position [707, 0]
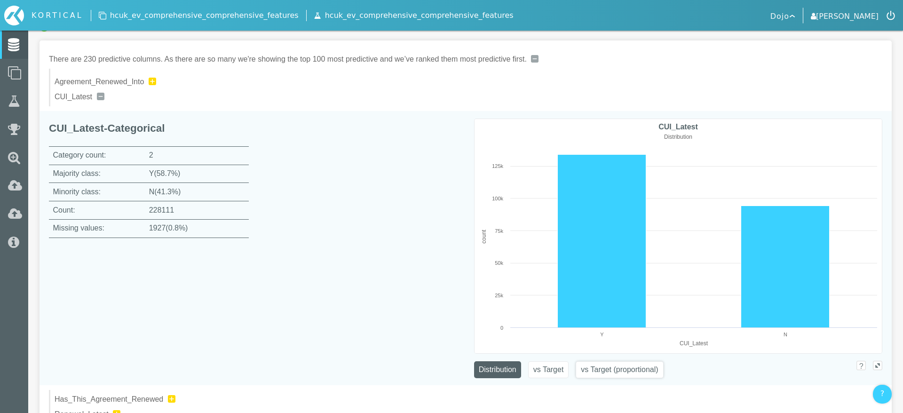
click at [600, 372] on button "vs Target (proportional)" at bounding box center [619, 369] width 87 height 17
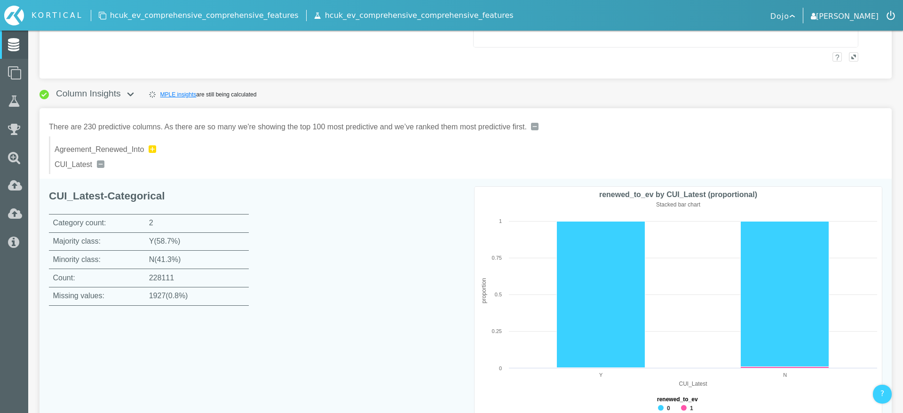
scroll to position [635, 0]
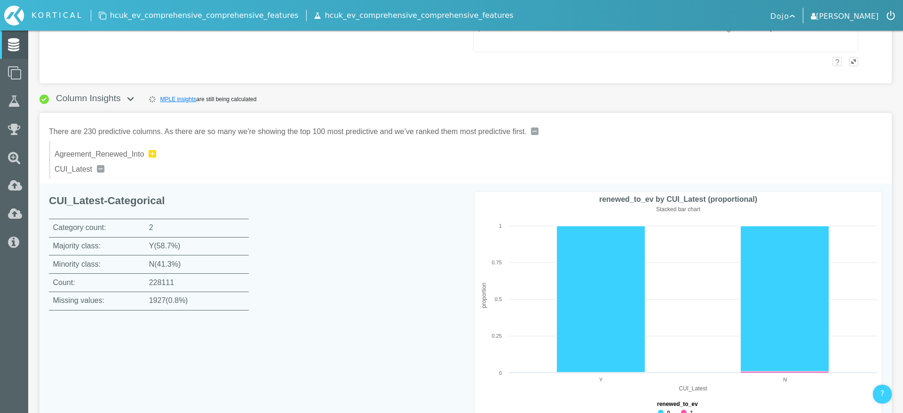
click at [104, 170] on div "CUI_Latest" at bounding box center [468, 169] width 826 height 11
click at [100, 170] on img at bounding box center [101, 169] width 8 height 8
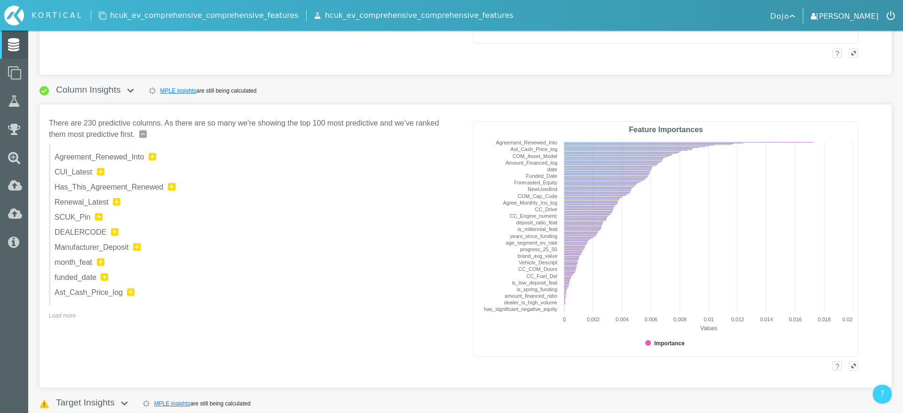
scroll to position [556, 0]
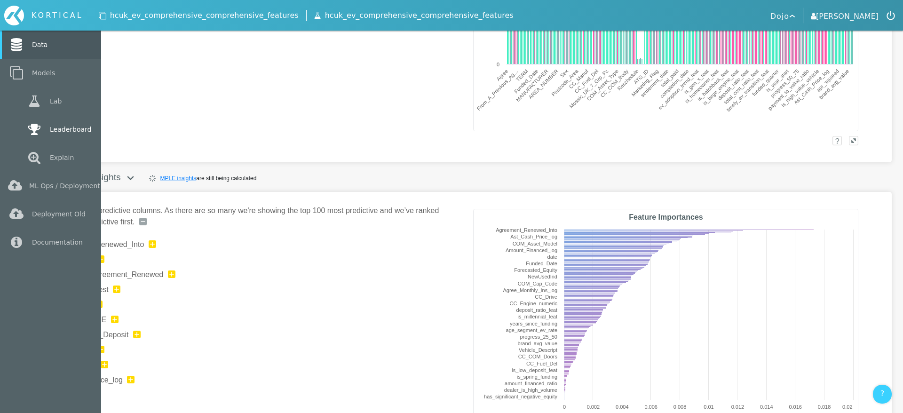
click at [38, 130] on icon at bounding box center [34, 129] width 17 height 13
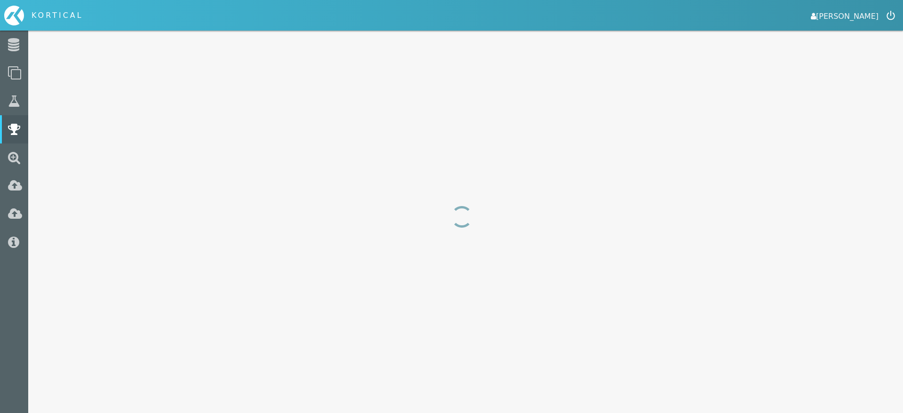
select select "area_under_roc_curve"
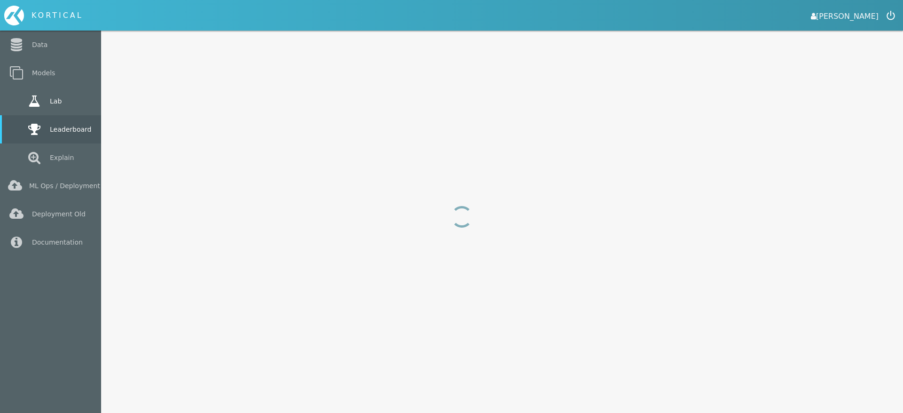
click at [15, 105] on link "Lab" at bounding box center [50, 101] width 101 height 28
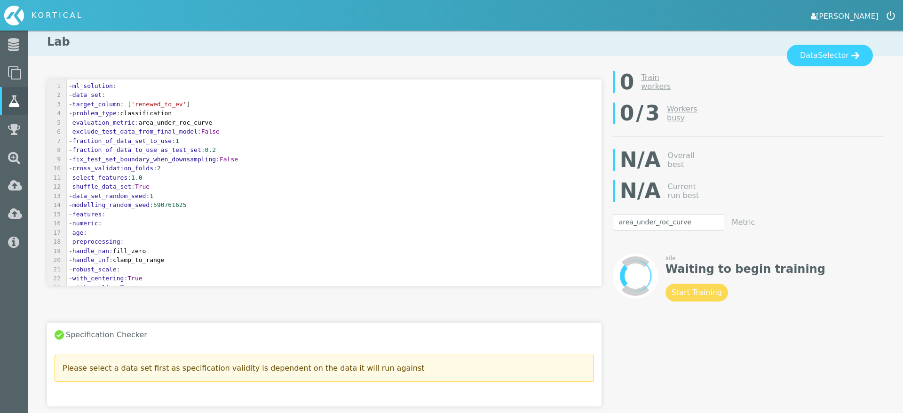
click at [363, 252] on pre "- handle_nan : fill_zero" at bounding box center [334, 250] width 535 height 9
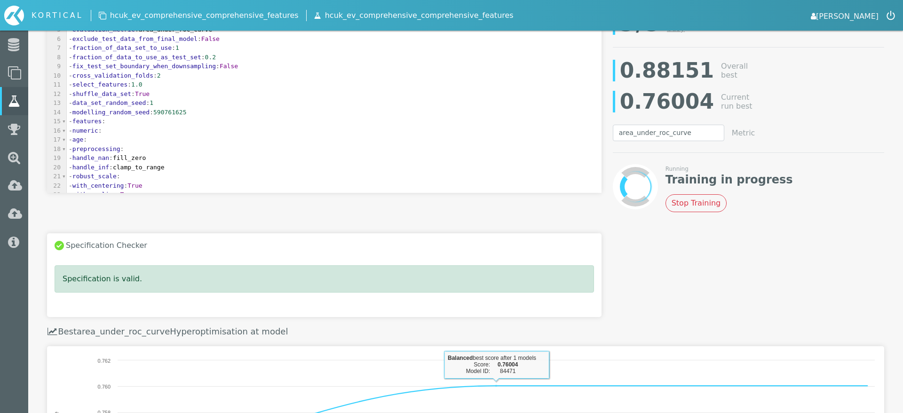
scroll to position [80, 0]
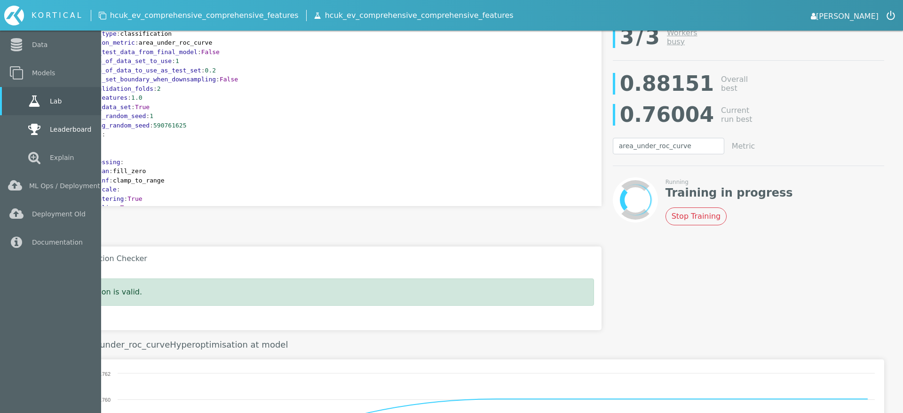
click at [32, 129] on icon at bounding box center [34, 129] width 17 height 13
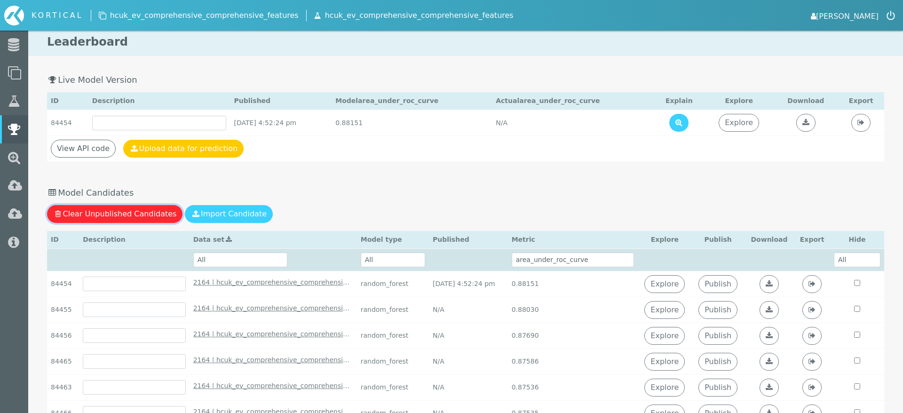
click at [112, 212] on button "Clear Unpublished Candidates" at bounding box center [114, 214] width 135 height 18
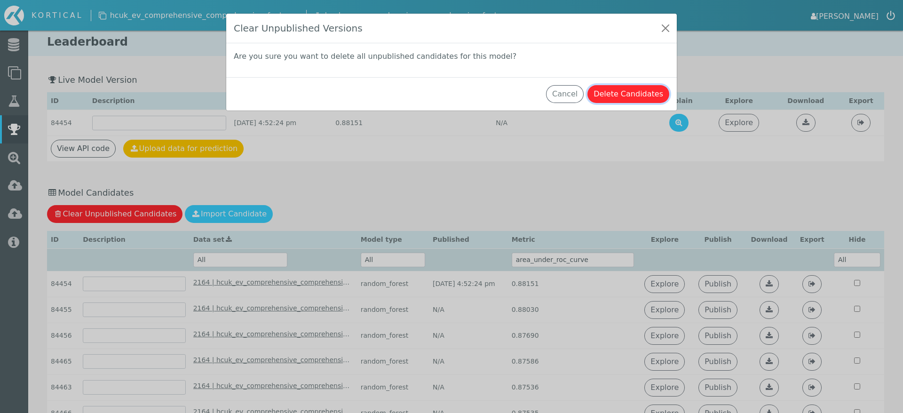
click at [633, 96] on button "Delete Candidates" at bounding box center [629, 94] width 82 height 18
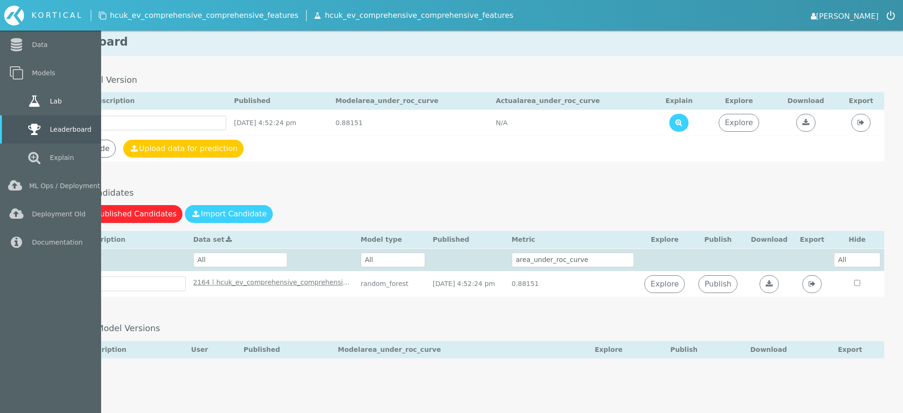
click at [32, 103] on icon at bounding box center [34, 101] width 17 height 13
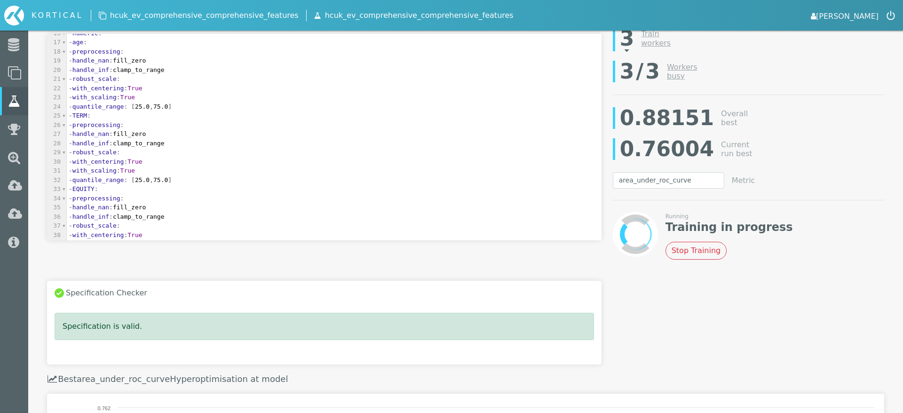
scroll to position [103, 0]
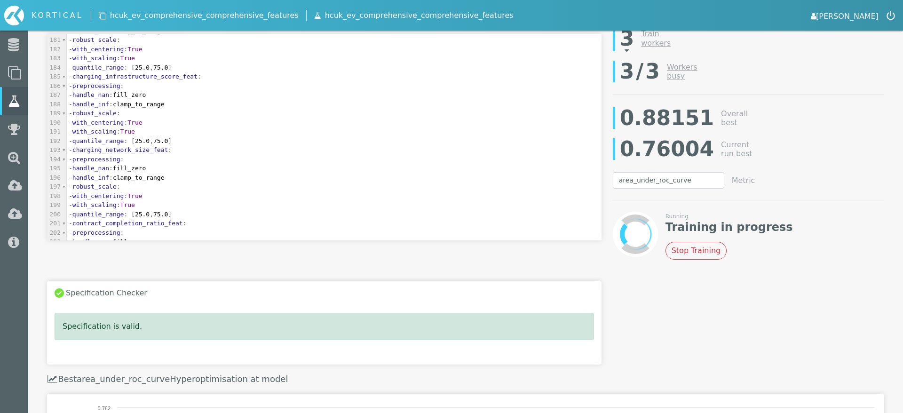
click at [195, 79] on span "charging_infrastructure_score_feat" at bounding box center [134, 76] width 125 height 7
type textarea "charging_infrastructure_score_feat"
click at [195, 79] on span "charging_infrastructure_score_feat" at bounding box center [134, 76] width 125 height 7
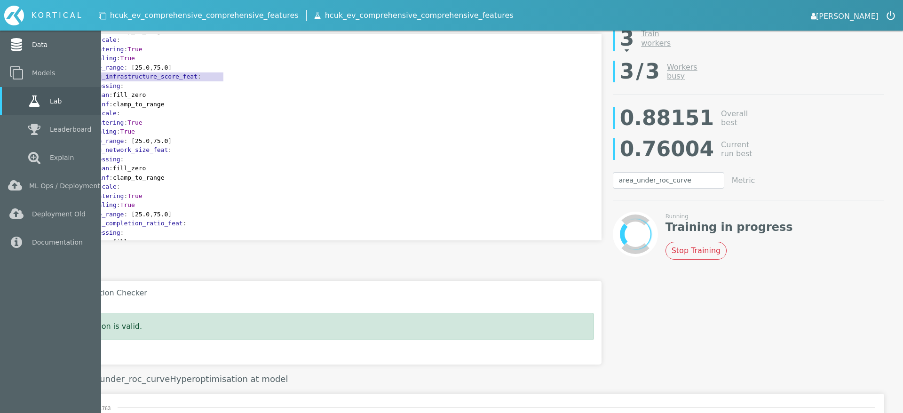
click at [53, 50] on link "Data" at bounding box center [50, 45] width 101 height 28
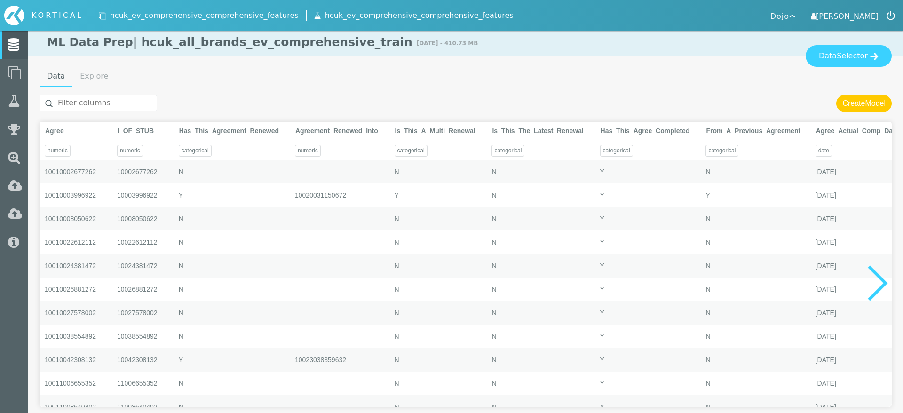
click at [111, 101] on input "text" at bounding box center [99, 103] width 118 height 17
paste input "charging_infrastructure_score_feat"
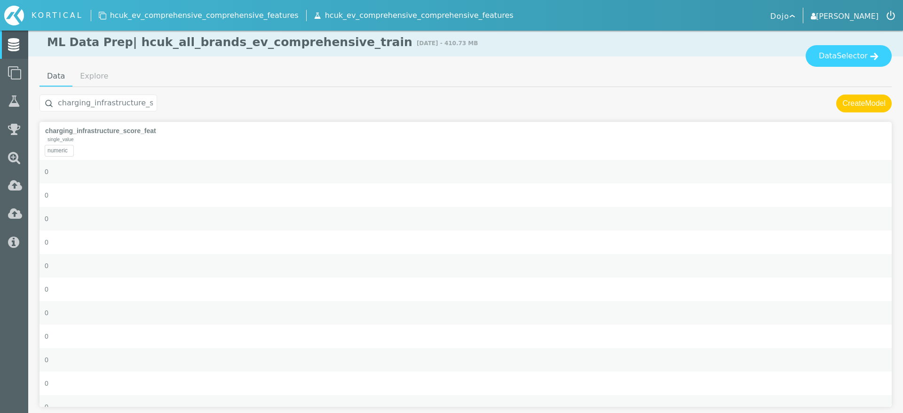
scroll to position [0, 25]
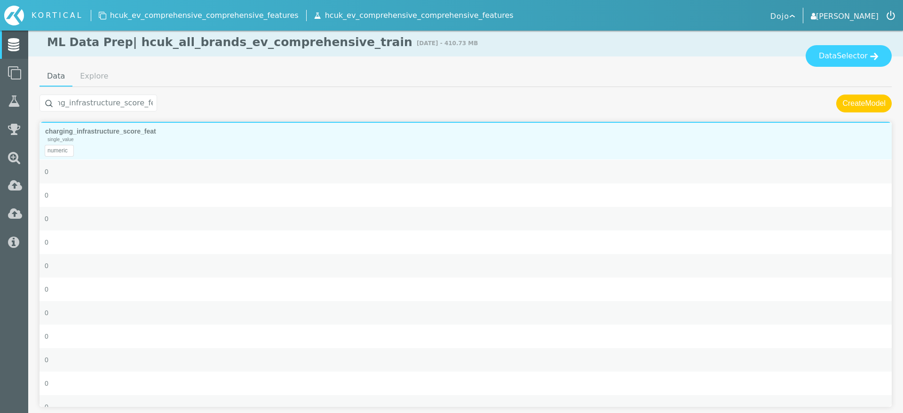
type input "charging_infrastructure_score_feat"
click at [151, 141] on div "single_value numeric" at bounding box center [466, 148] width 852 height 24
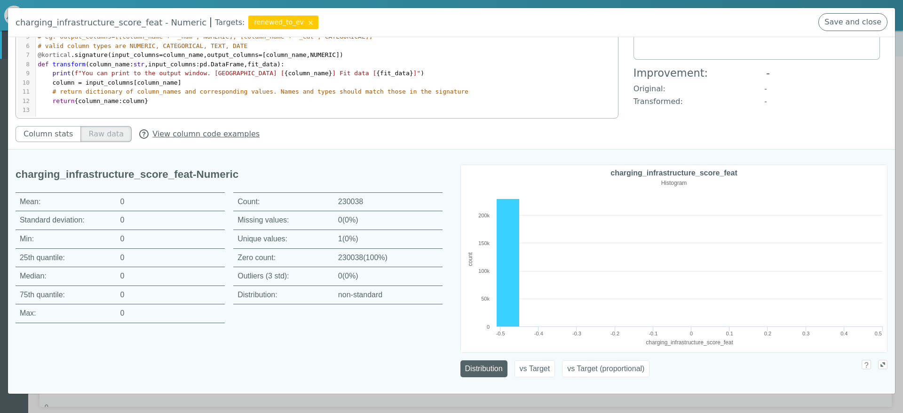
scroll to position [0, 0]
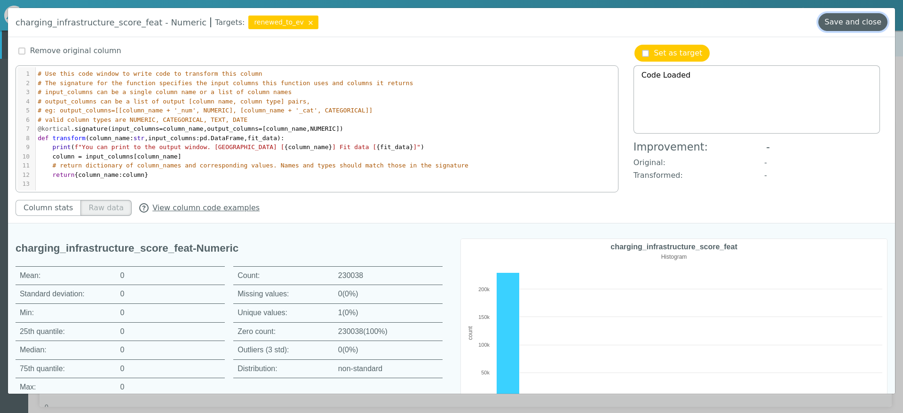
click at [853, 29] on button "Save and close" at bounding box center [852, 22] width 69 height 18
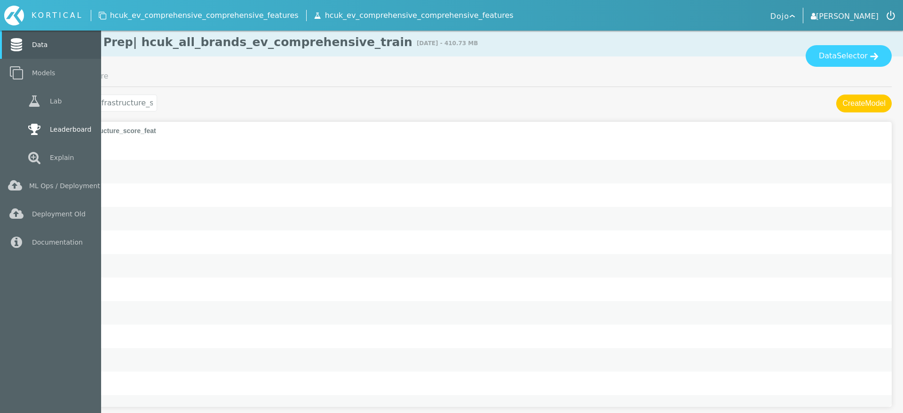
click at [23, 126] on link "Leaderboard" at bounding box center [50, 129] width 101 height 28
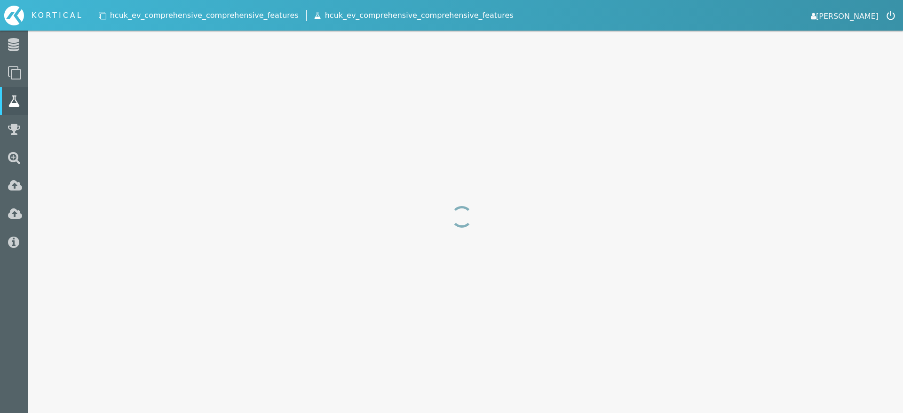
select select "area_under_roc_curve"
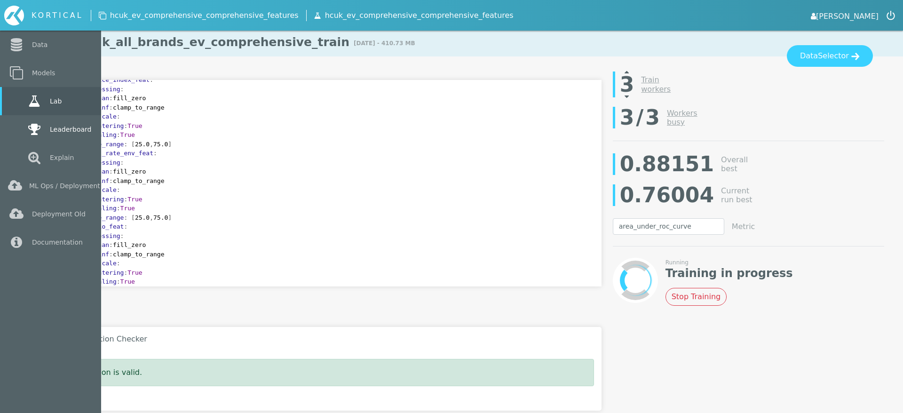
click at [26, 130] on icon at bounding box center [34, 129] width 17 height 13
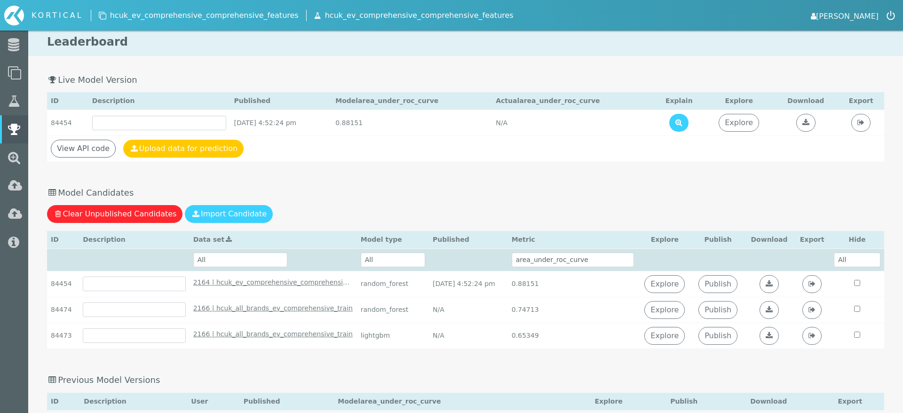
scroll to position [5, 0]
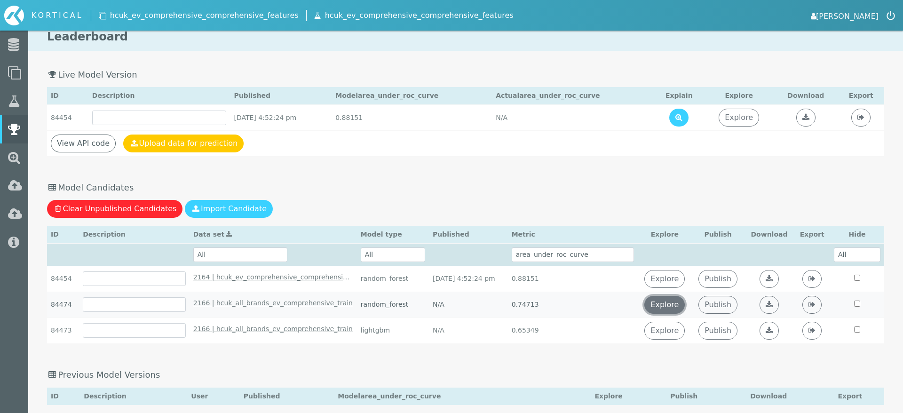
click at [683, 305] on link "Explore" at bounding box center [664, 305] width 40 height 18
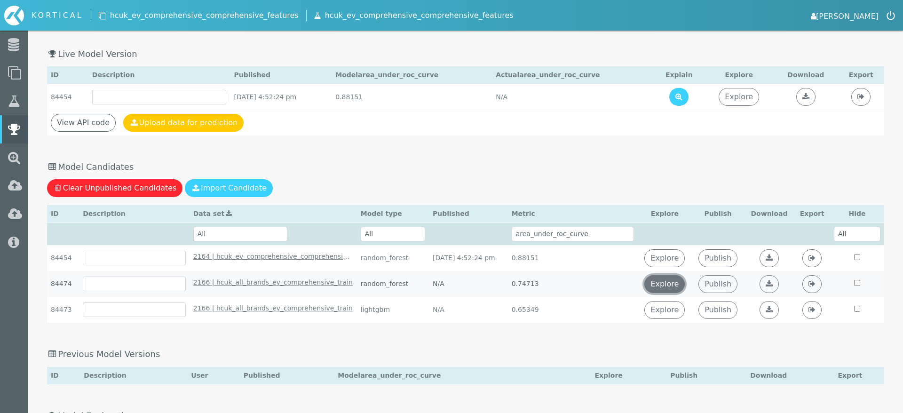
scroll to position [54, 0]
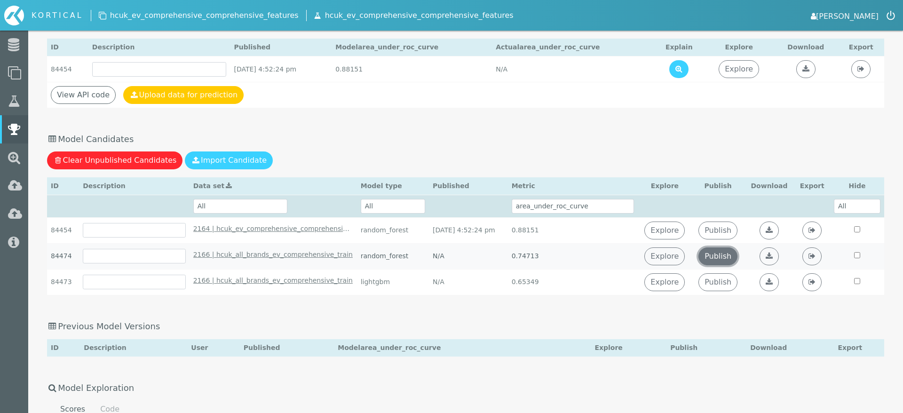
click at [730, 261] on link "Publish" at bounding box center [718, 256] width 39 height 18
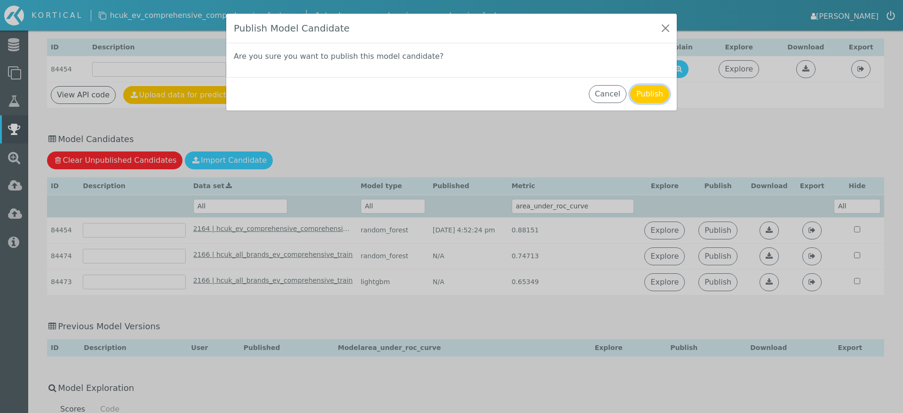
click at [650, 99] on button "Publish" at bounding box center [649, 94] width 39 height 18
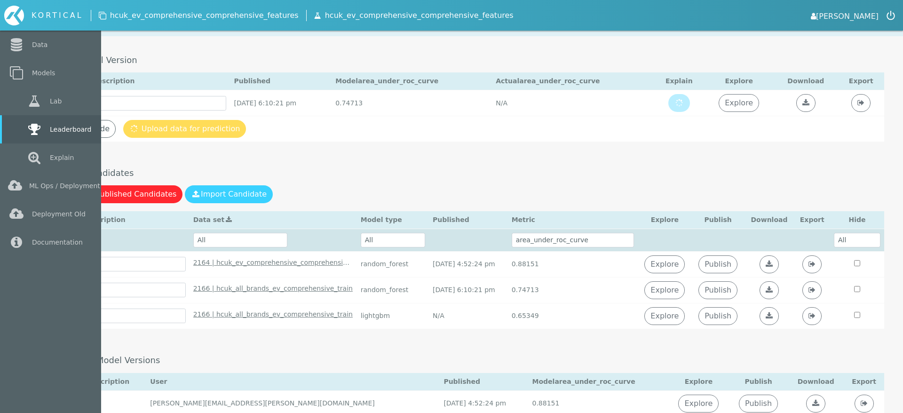
scroll to position [0, 0]
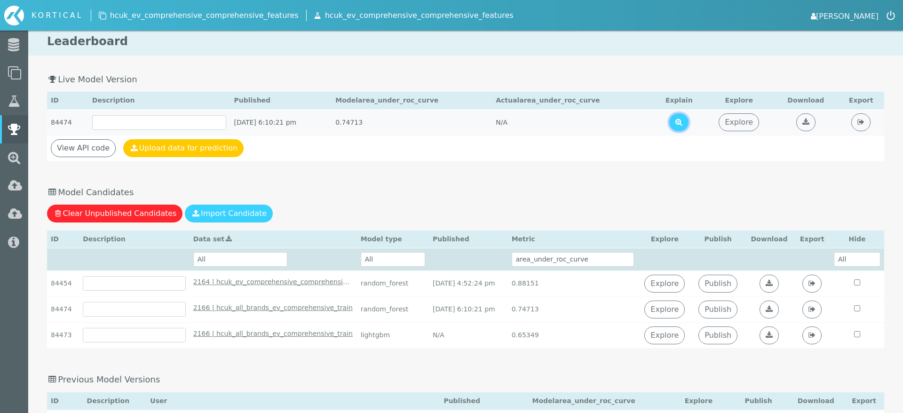
click at [683, 121] on icon at bounding box center [678, 122] width 7 height 8
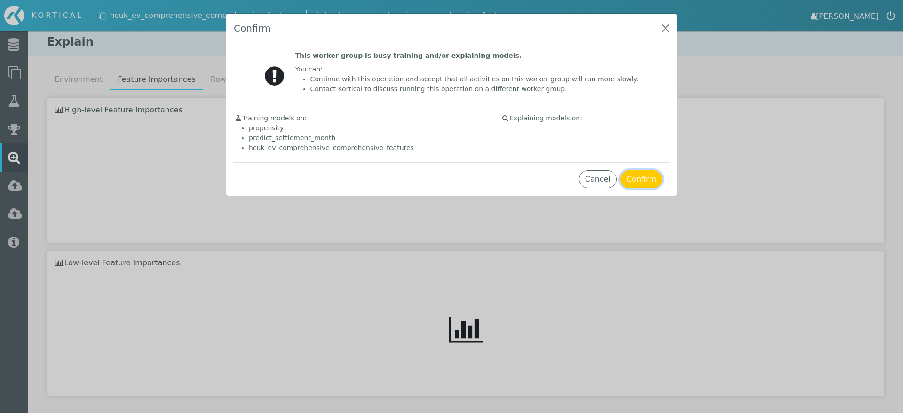
click at [630, 174] on button "Confirm" at bounding box center [641, 179] width 42 height 18
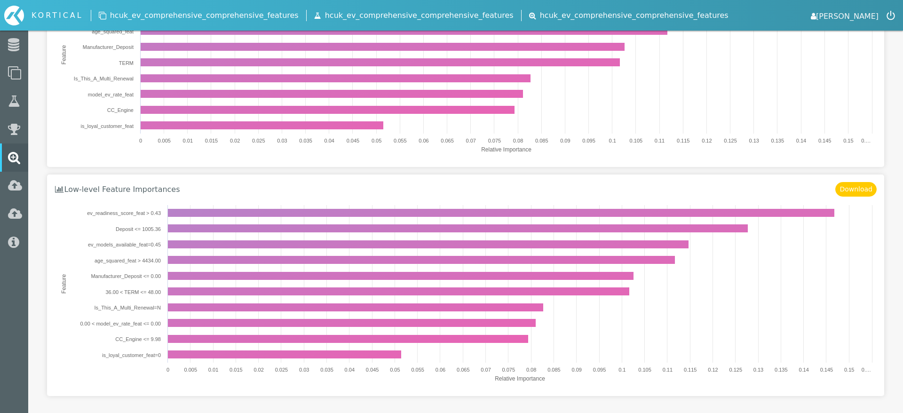
scroll to position [216, 0]
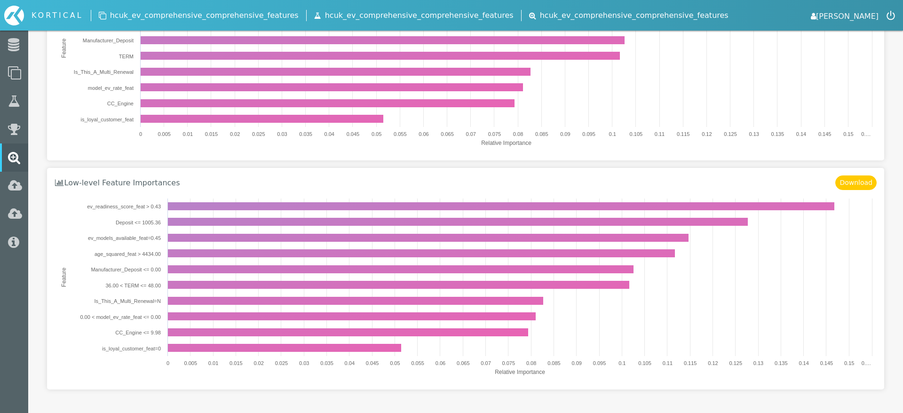
click at [108, 208] on text "ev_readiness_score_feat > 0.43" at bounding box center [124, 207] width 74 height 6
click at [113, 204] on text "ev_readiness_score_feat > 0.43" at bounding box center [124, 207] width 74 height 6
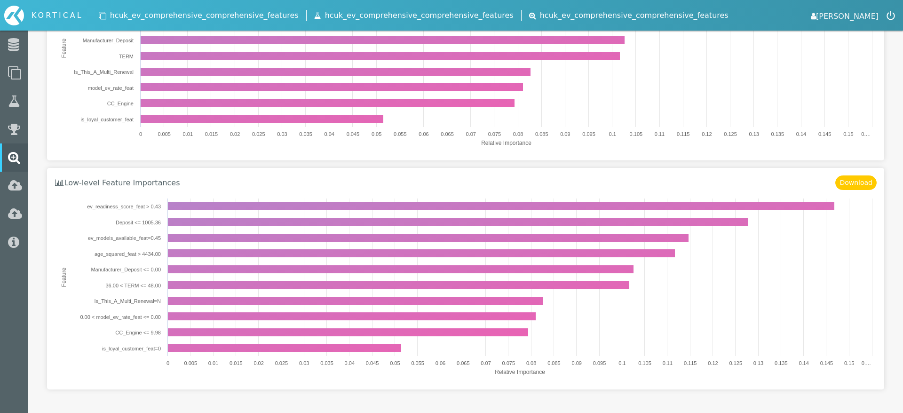
click at [113, 204] on text "ev_readiness_score_feat > 0.43" at bounding box center [124, 207] width 74 height 6
click at [113, 205] on text "ev_readiness_score_feat > 0.43" at bounding box center [124, 207] width 74 height 6
click at [126, 212] on rect at bounding box center [466, 288] width 822 height 188
click at [128, 202] on rect at bounding box center [466, 288] width 822 height 188
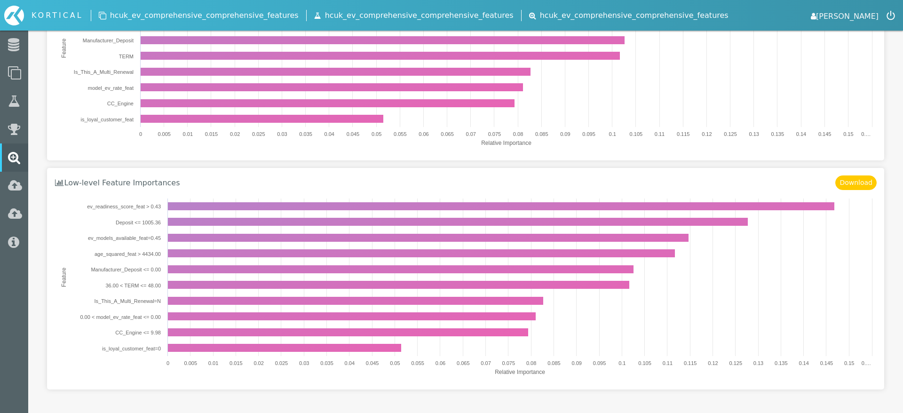
click at [128, 202] on rect at bounding box center [466, 288] width 822 height 188
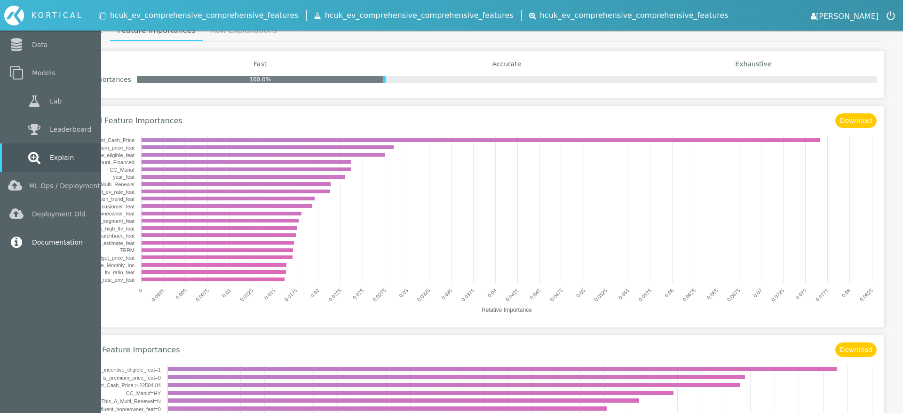
scroll to position [0, 0]
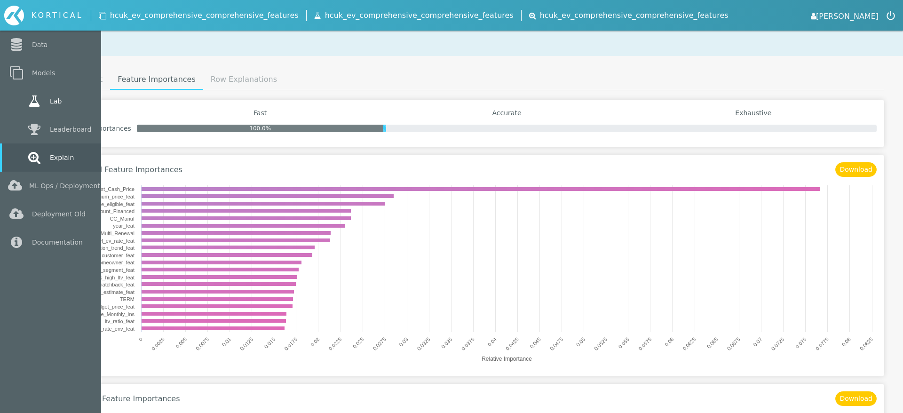
click at [42, 102] on icon at bounding box center [34, 101] width 17 height 13
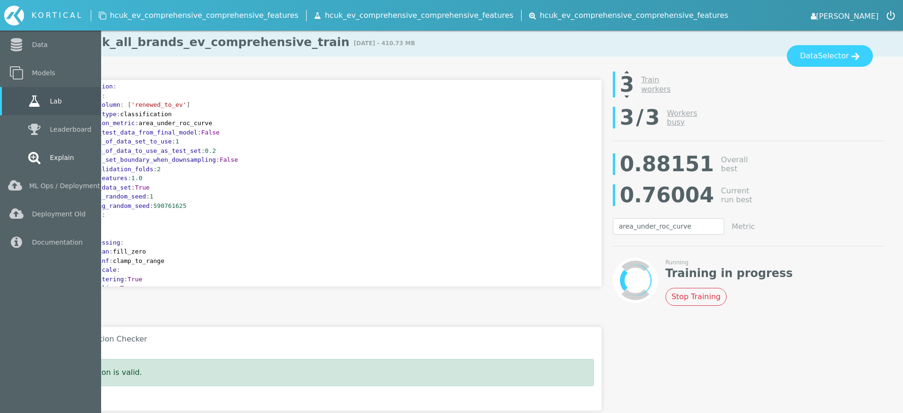
click at [15, 159] on link "Explain" at bounding box center [50, 157] width 101 height 28
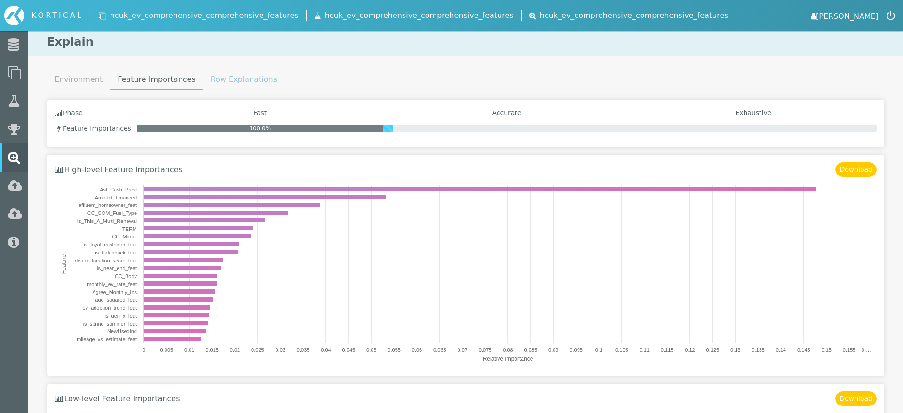
click at [220, 83] on link "Row Explanations" at bounding box center [243, 79] width 81 height 19
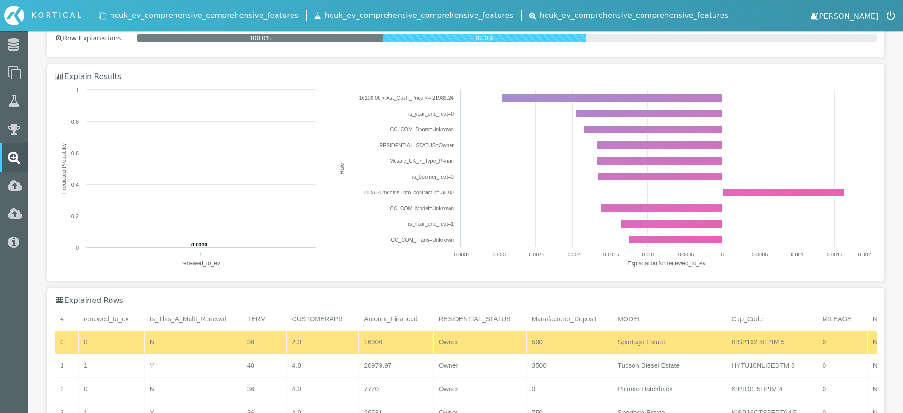
scroll to position [92, 0]
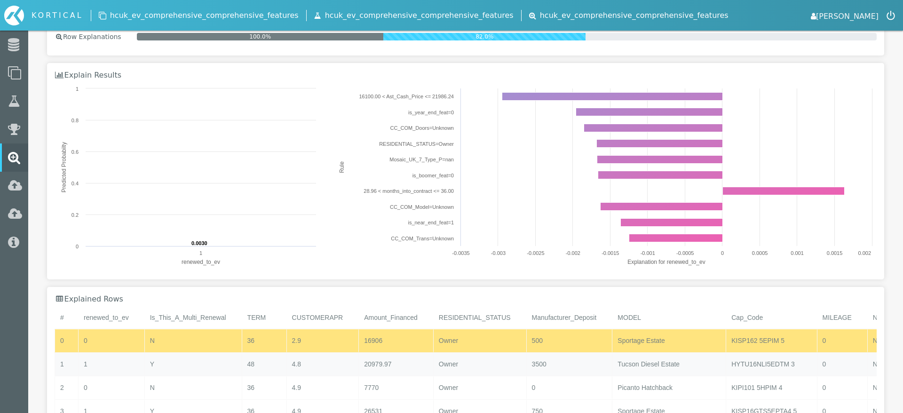
click at [178, 368] on div "Y" at bounding box center [192, 364] width 97 height 23
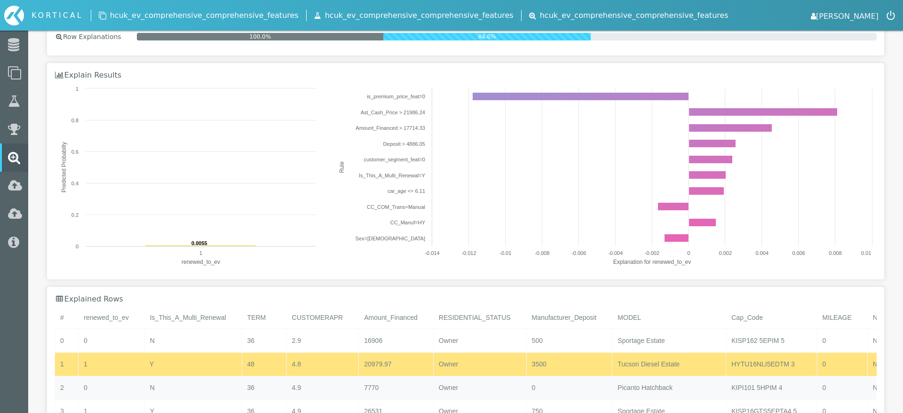
click at [175, 383] on div "N" at bounding box center [192, 387] width 97 height 23
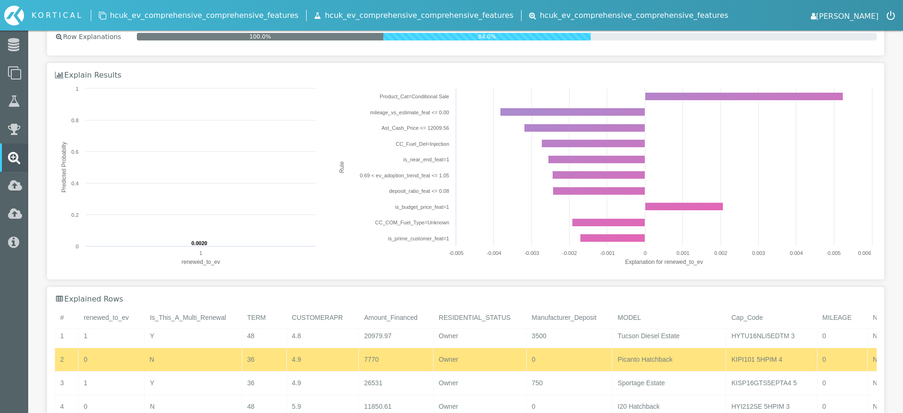
scroll to position [30, 0]
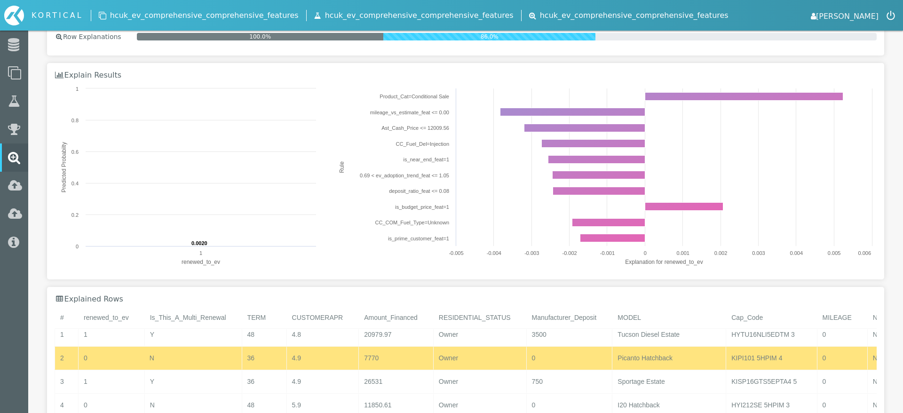
click at [193, 366] on div "N" at bounding box center [192, 358] width 97 height 23
click at [192, 383] on div "Y" at bounding box center [192, 381] width 97 height 23
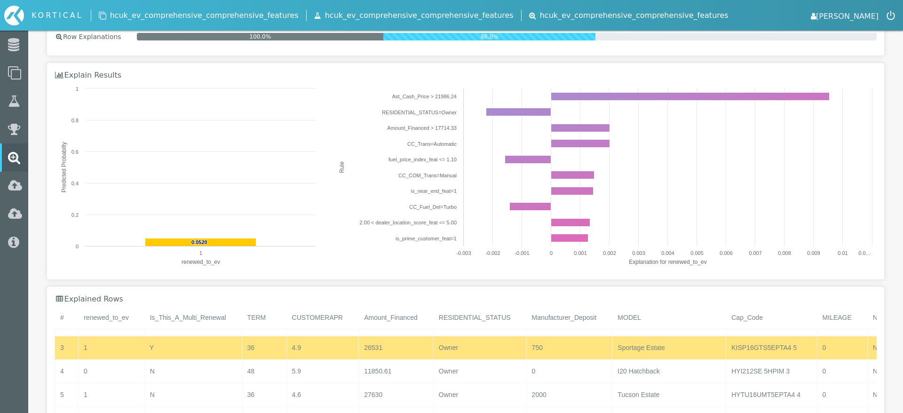
scroll to position [69, 0]
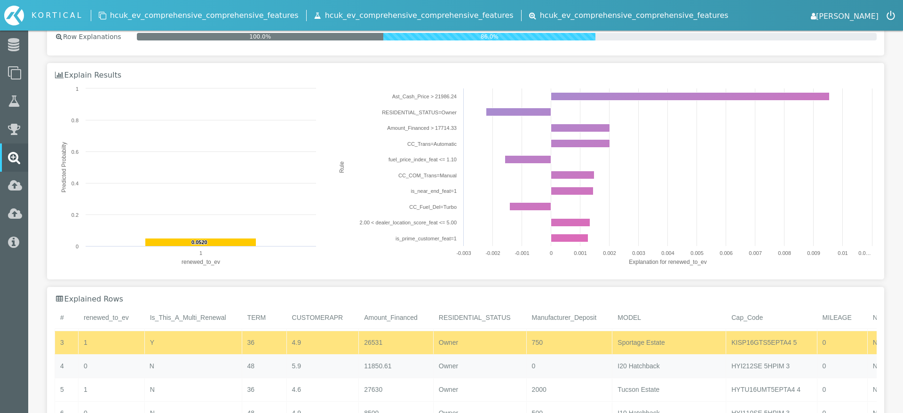
click at [211, 360] on div "N" at bounding box center [192, 366] width 97 height 23
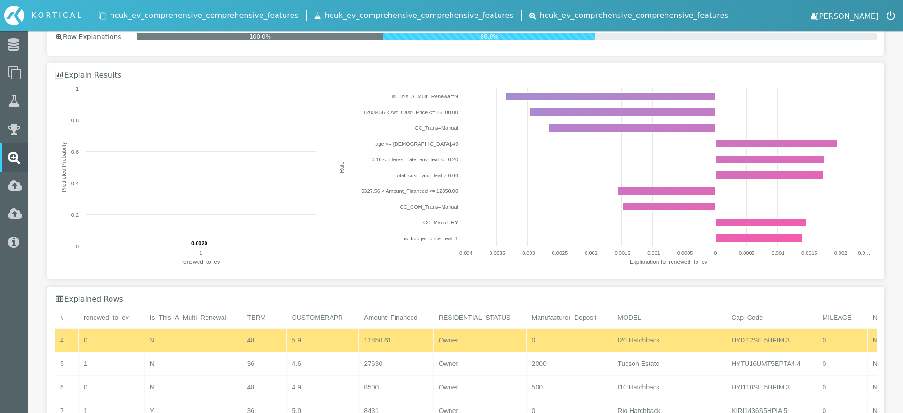
scroll to position [102, 0]
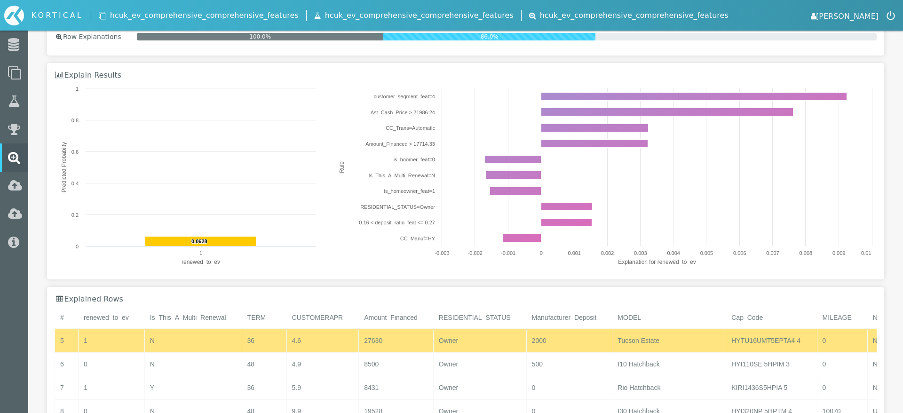
scroll to position [118, 0]
click at [210, 368] on div "N" at bounding box center [192, 363] width 97 height 23
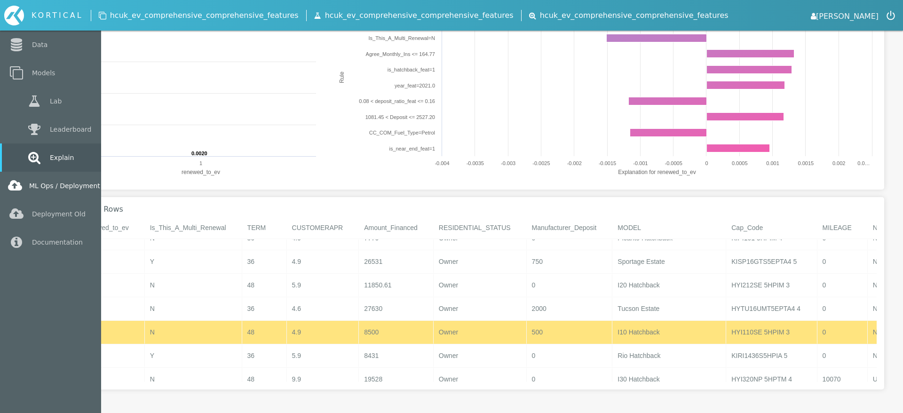
scroll to position [87, 0]
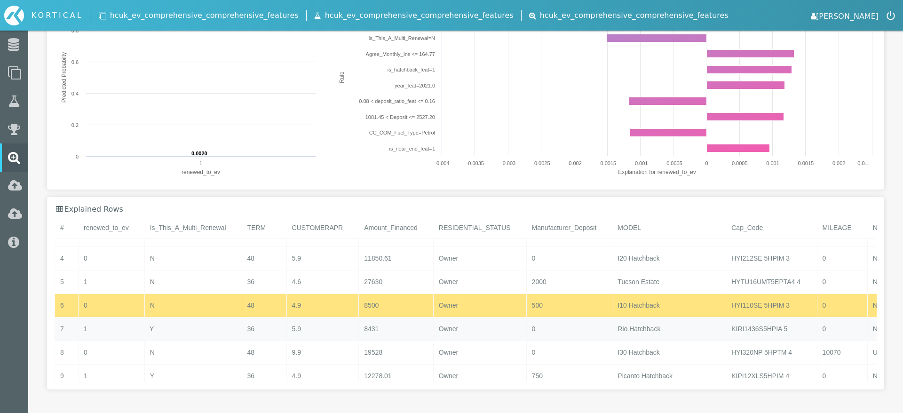
click at [214, 327] on div "Y" at bounding box center [192, 329] width 97 height 23
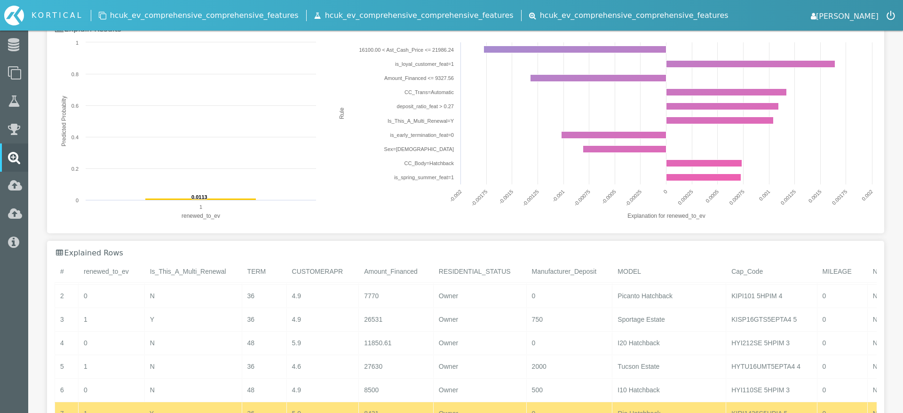
scroll to position [140, 0]
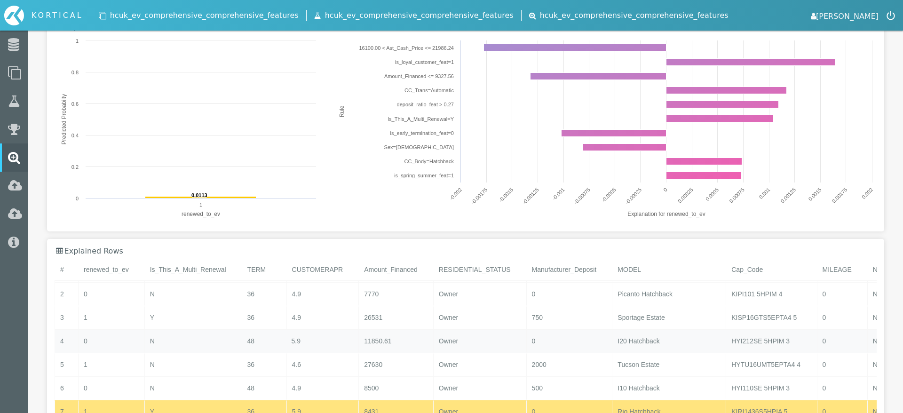
click at [305, 340] on div "5.9" at bounding box center [322, 341] width 72 height 23
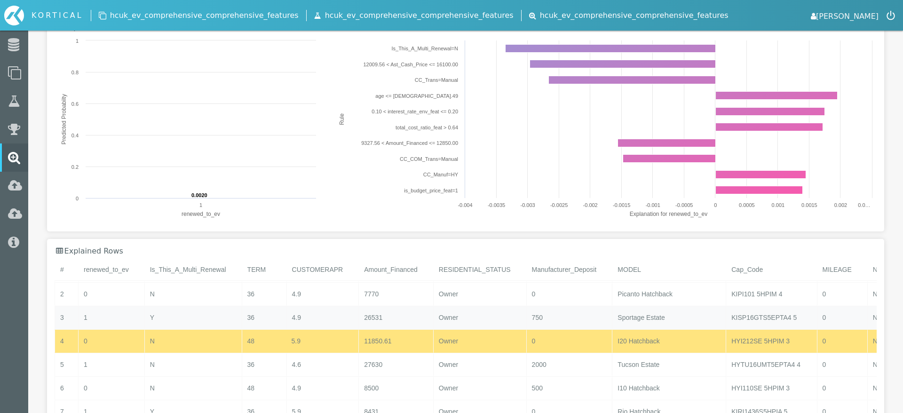
click at [302, 322] on div "4.9" at bounding box center [322, 317] width 72 height 23
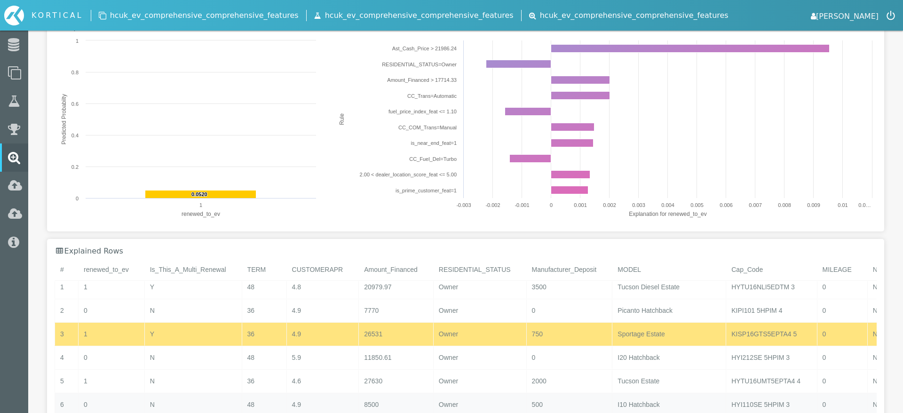
scroll to position [0, 0]
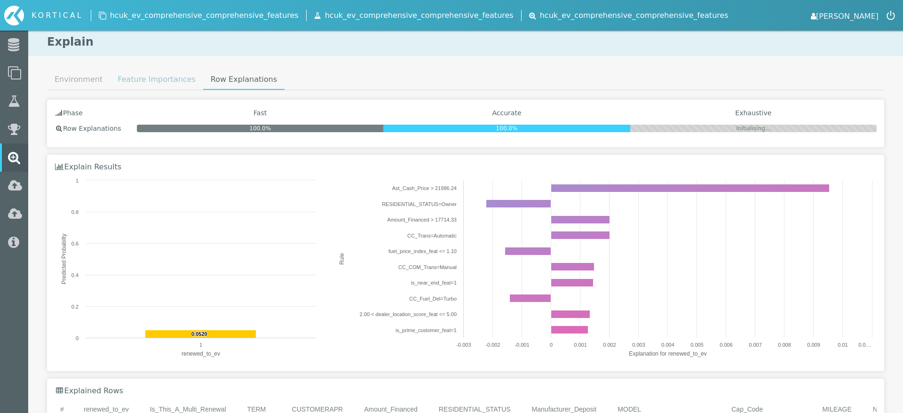
click at [155, 87] on link "Feature Importances" at bounding box center [156, 79] width 93 height 19
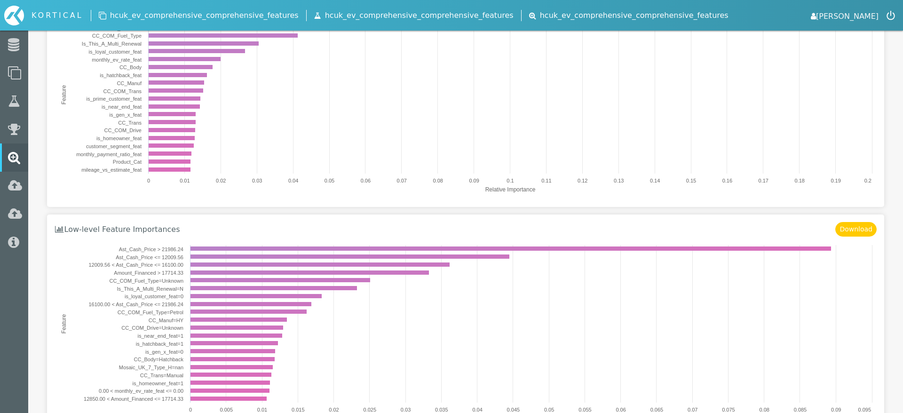
scroll to position [216, 0]
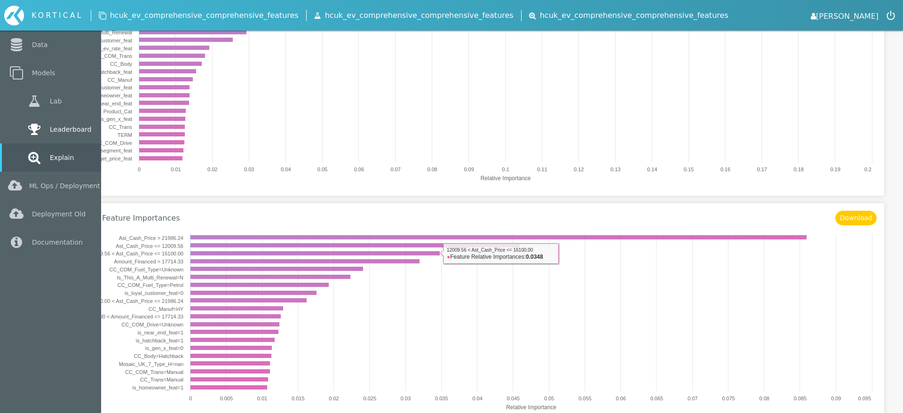
click at [24, 124] on link "Leaderboard" at bounding box center [50, 129] width 101 height 28
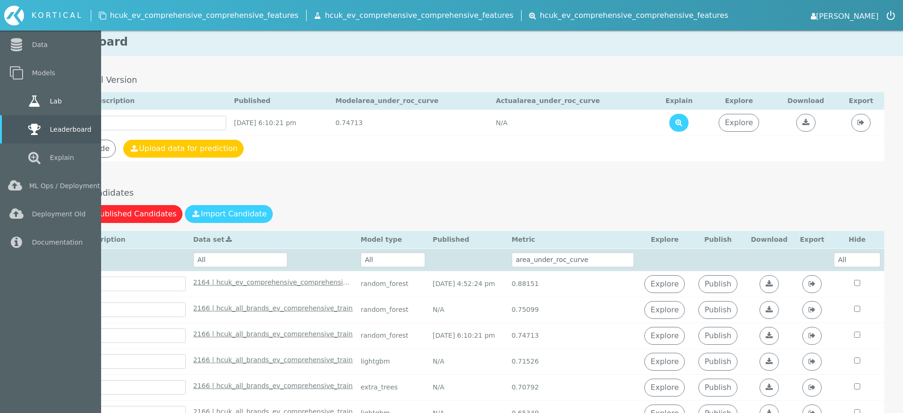
click at [14, 95] on link "Lab" at bounding box center [50, 101] width 101 height 28
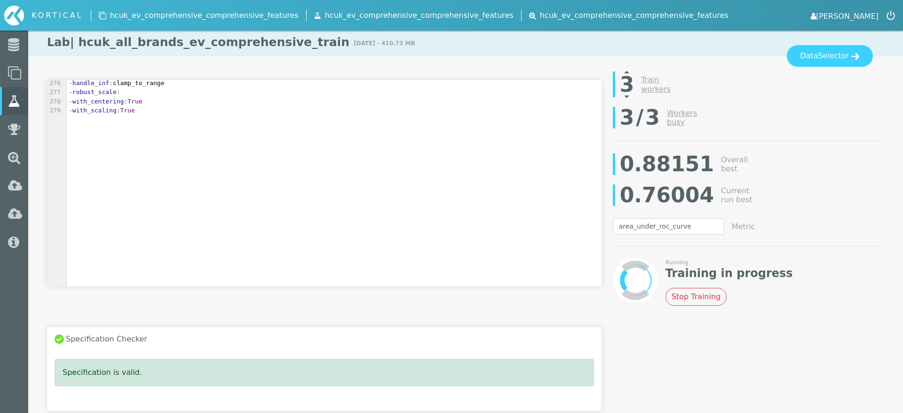
scroll to position [2983, 0]
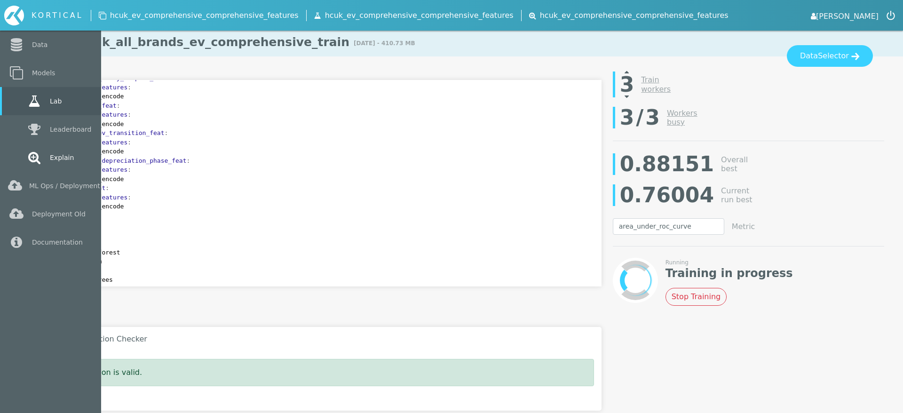
click at [32, 147] on link "Explain" at bounding box center [50, 157] width 101 height 28
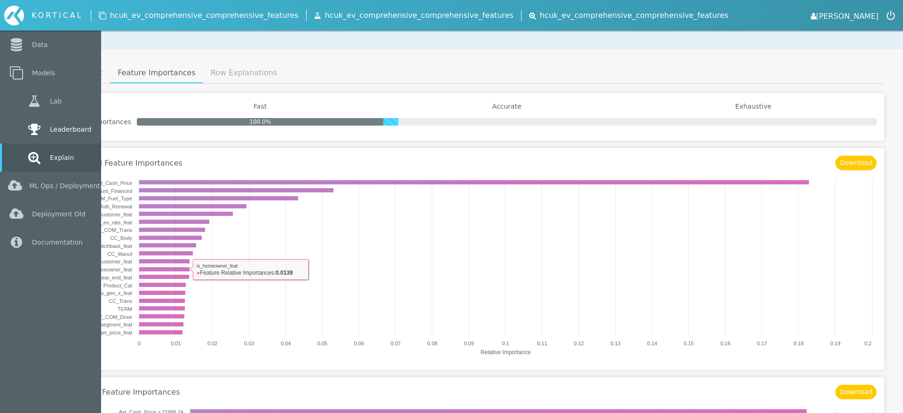
click at [18, 120] on link "Leaderboard" at bounding box center [50, 129] width 101 height 28
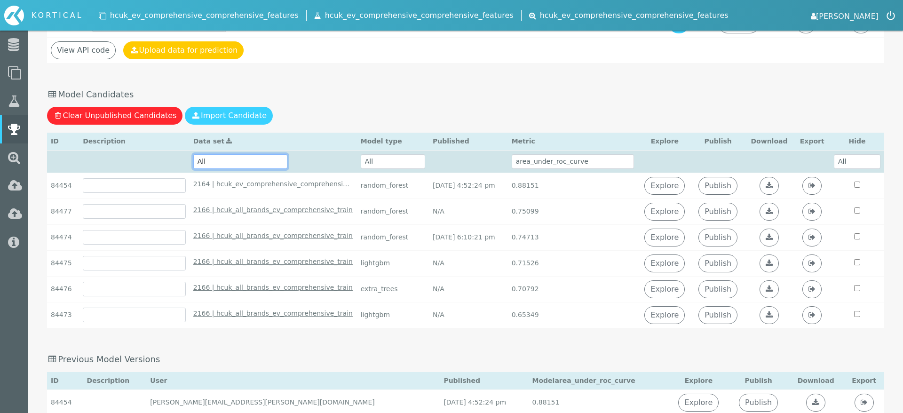
click at [257, 167] on select "All 2166 | hcuk_all_brands_ev_comprehensive_train - [DATE] 5:38:24 pm 2164 | hc…" at bounding box center [240, 161] width 94 height 15
click at [241, 163] on select "All 2166 | hcuk_all_brands_ev_comprehensive_train - [DATE] 5:38:24 pm 2164 | hc…" at bounding box center [240, 161] width 94 height 15
click at [193, 154] on select "All 2166 | hcuk_all_brands_ev_comprehensive_train - [DATE] 5:38:24 pm 2164 | hc…" at bounding box center [240, 161] width 94 height 15
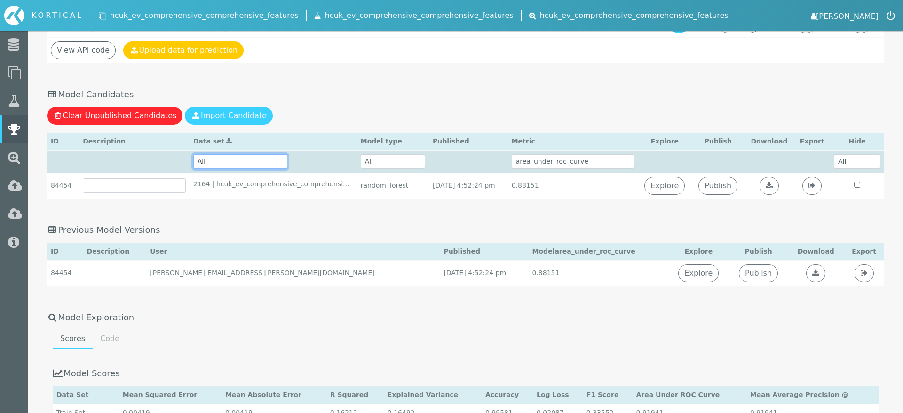
click at [254, 157] on select "All 2166 | hcuk_all_brands_ev_comprehensive_train - [DATE] 5:38:24 pm 2164 | hc…" at bounding box center [240, 161] width 94 height 15
select select "All"
click at [193, 154] on select "All 2166 | hcuk_all_brands_ev_comprehensive_train - [DATE] 5:38:24 pm 2164 | hc…" at bounding box center [240, 161] width 94 height 15
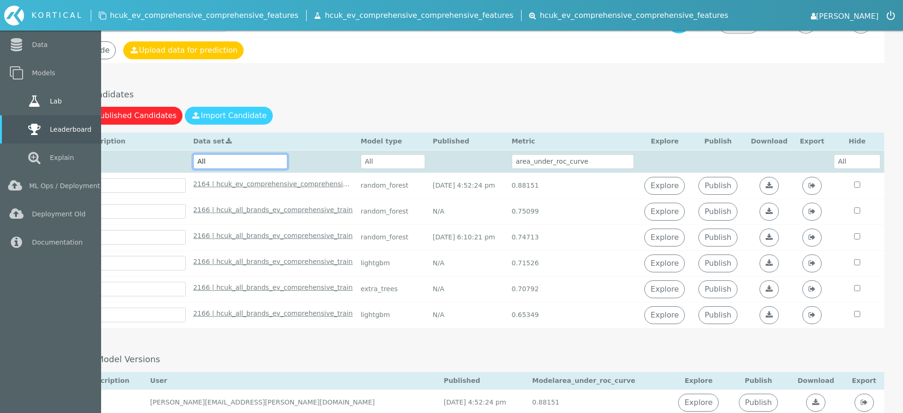
click at [26, 106] on icon at bounding box center [34, 101] width 17 height 13
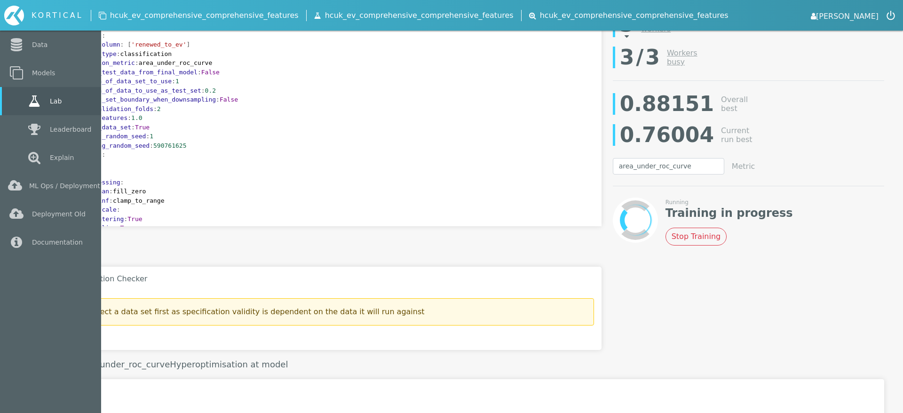
click at [20, 106] on link "Lab" at bounding box center [50, 101] width 101 height 28
